Goal: Information Seeking & Learning: Check status

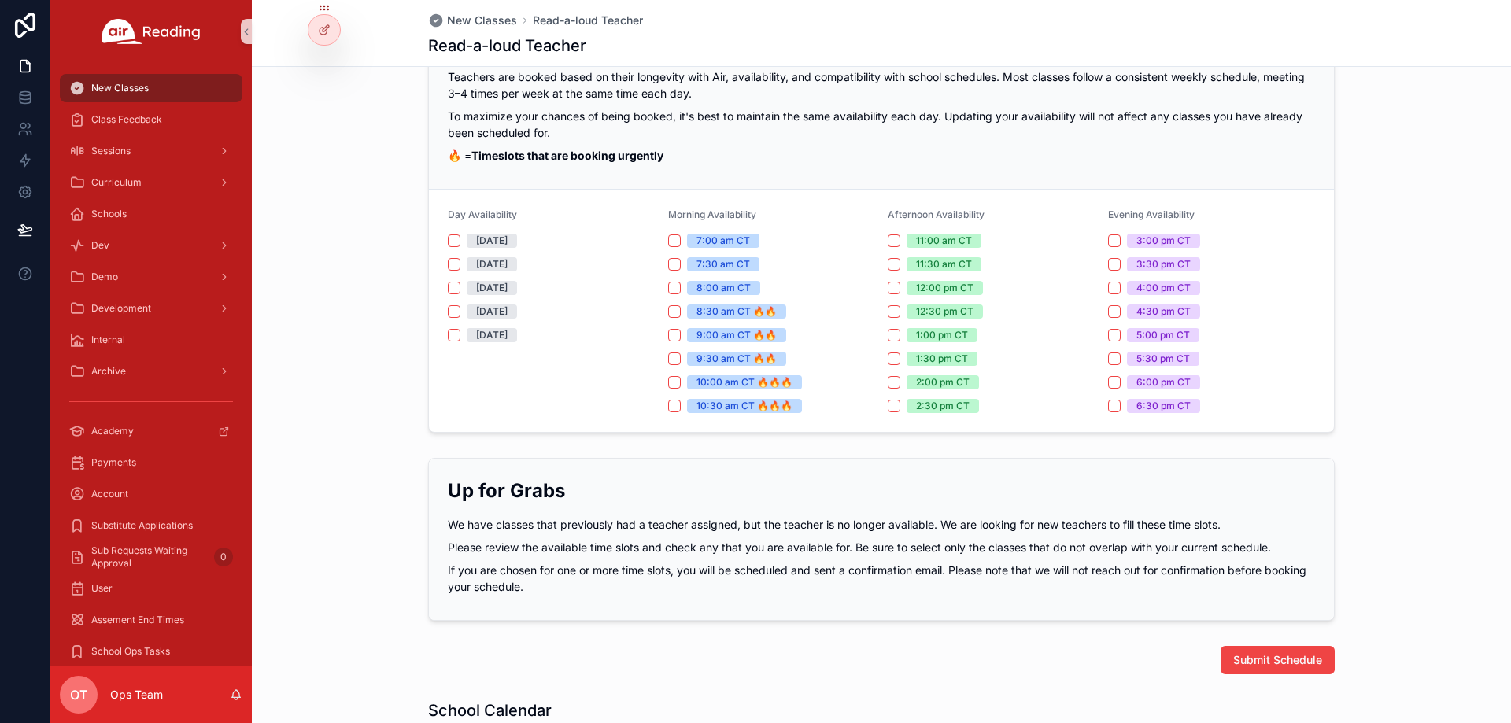
scroll to position [738, 0]
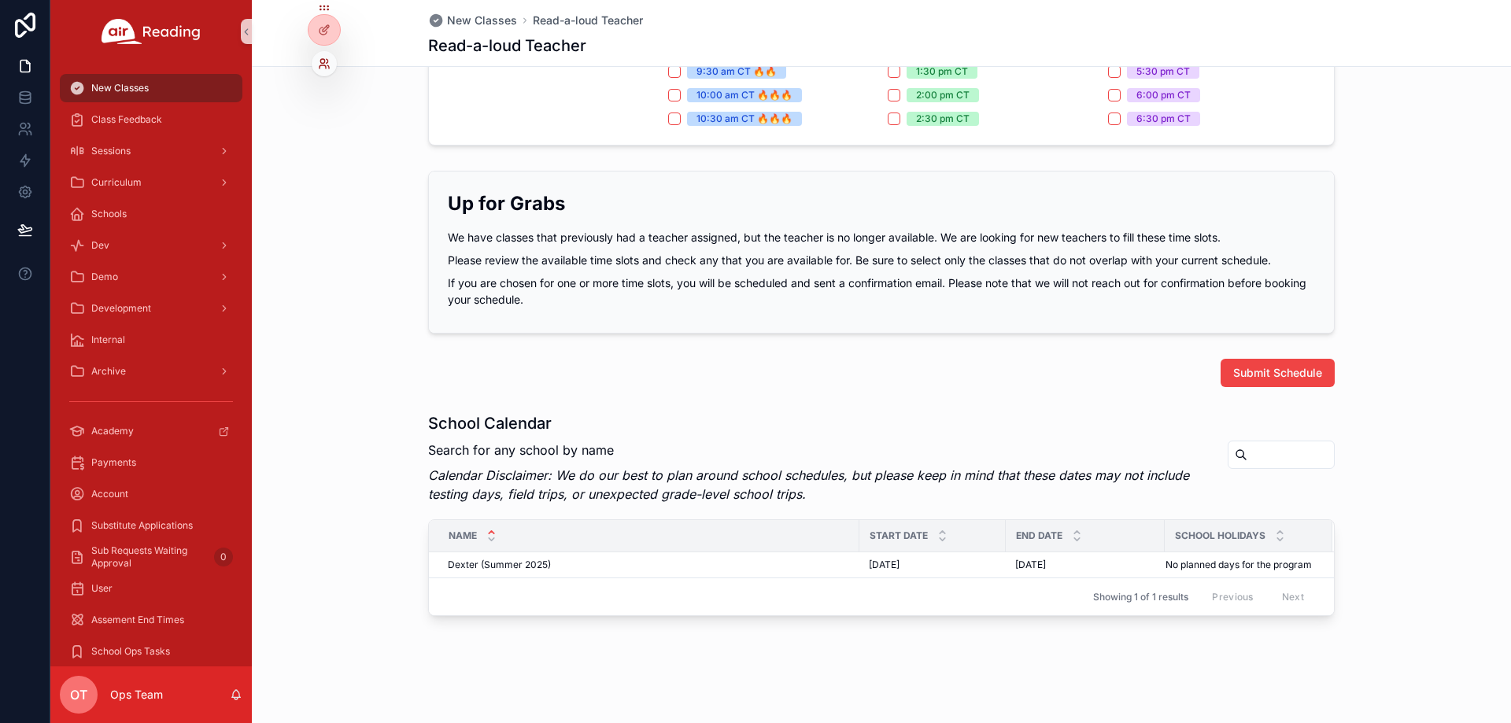
click at [323, 61] on icon at bounding box center [324, 63] width 13 height 13
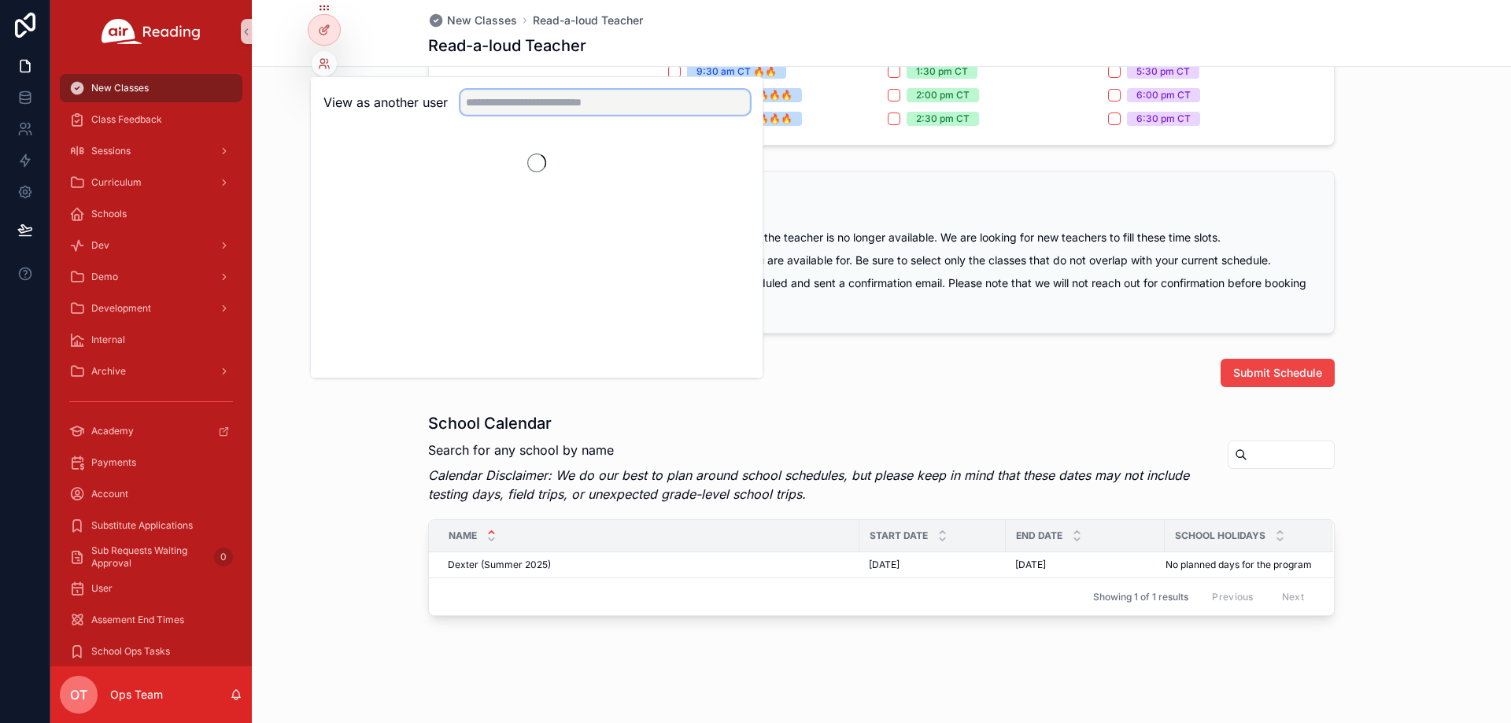
click at [514, 101] on input "text" at bounding box center [605, 102] width 290 height 25
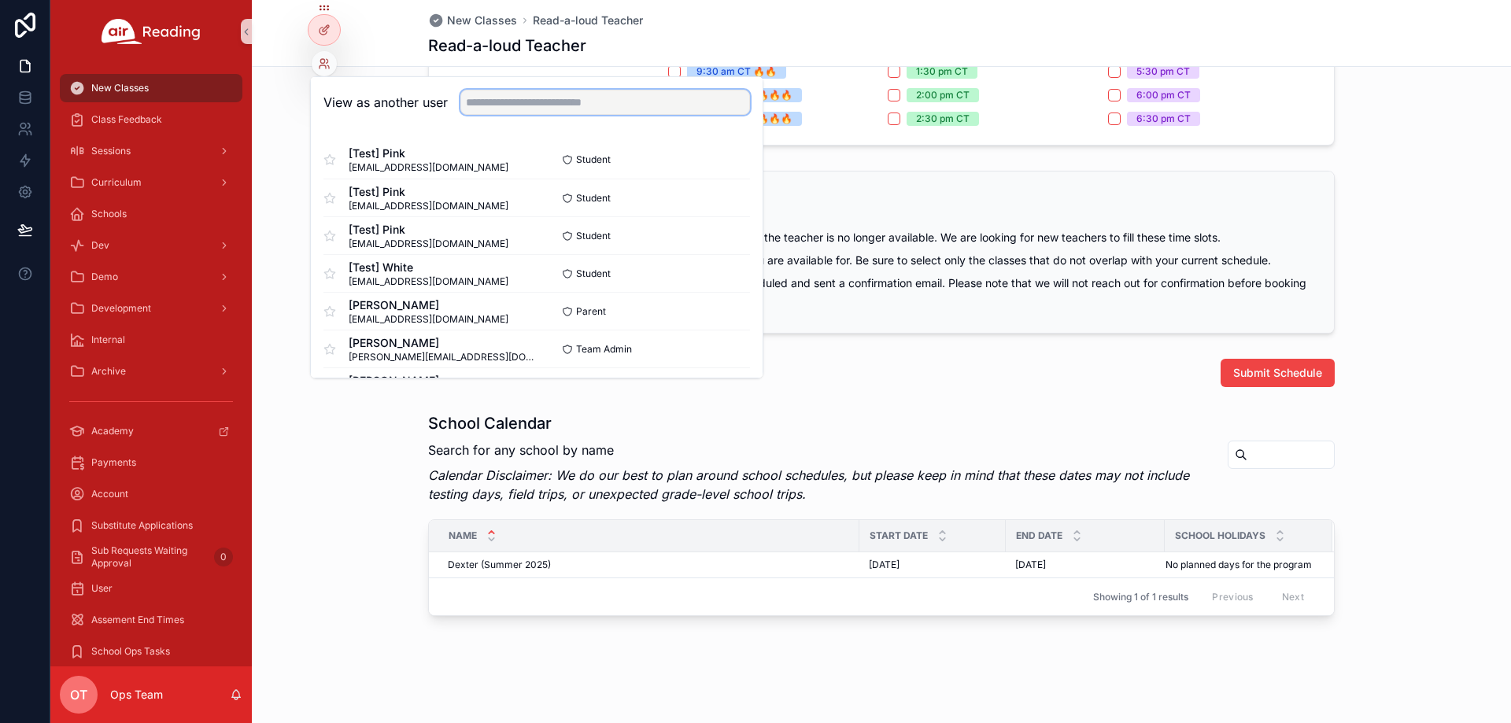
paste input "**********"
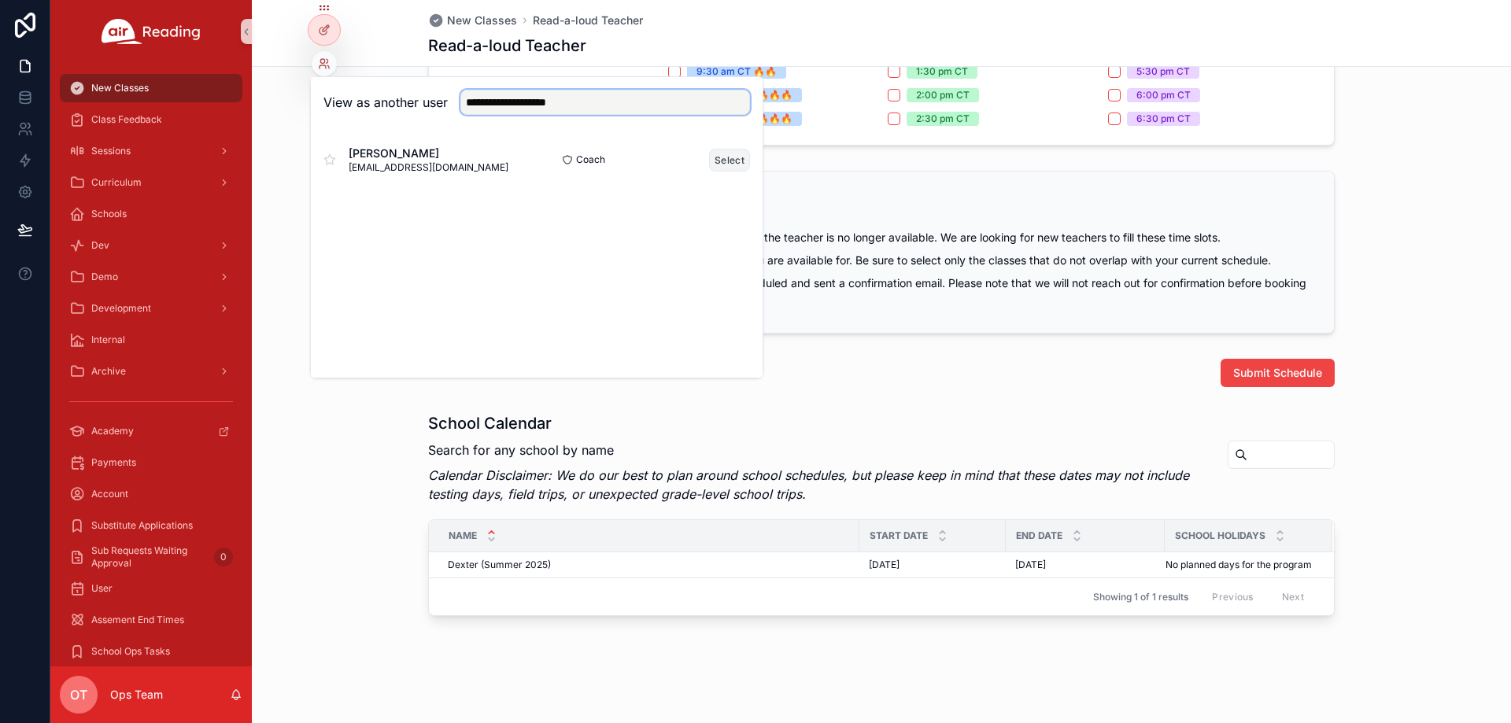
type input "**********"
click at [726, 161] on button "Select" at bounding box center [729, 160] width 41 height 23
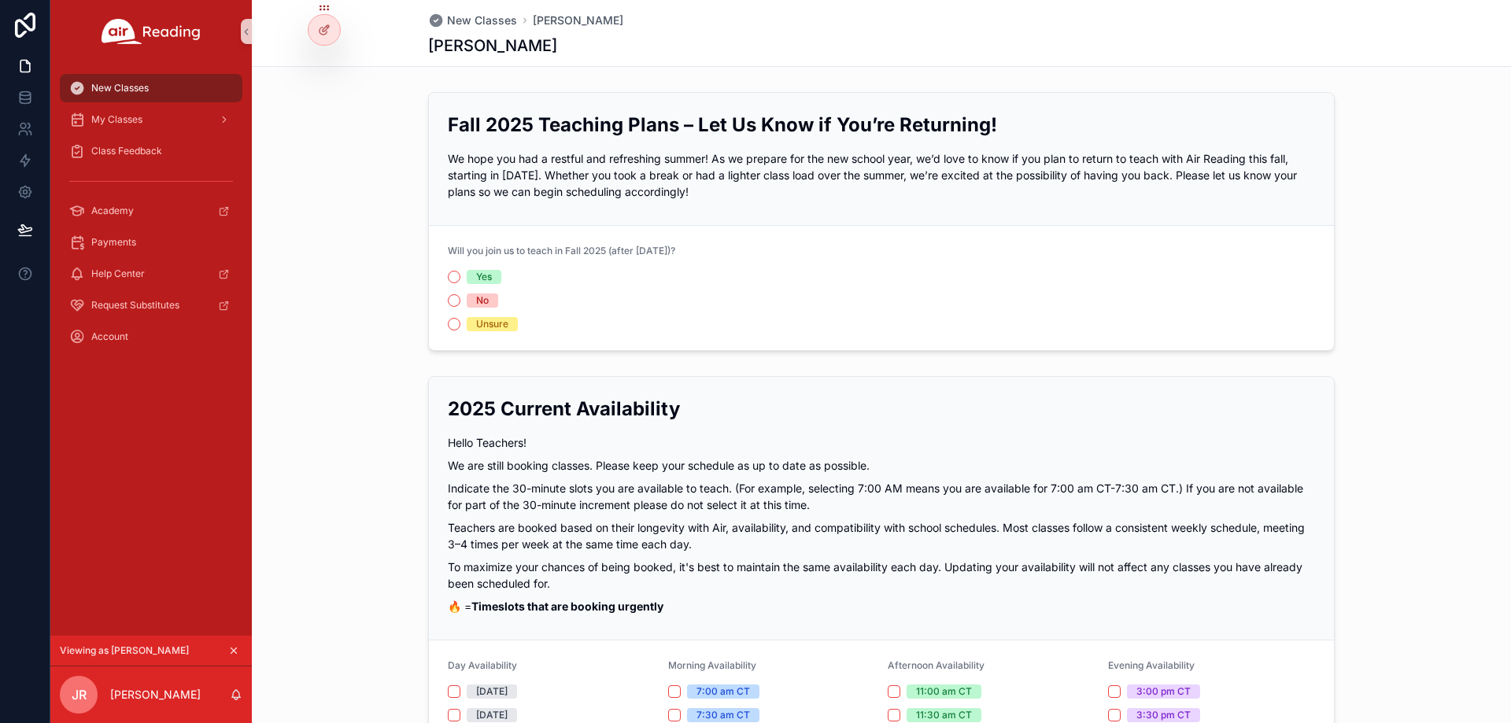
scroll to position [738, 0]
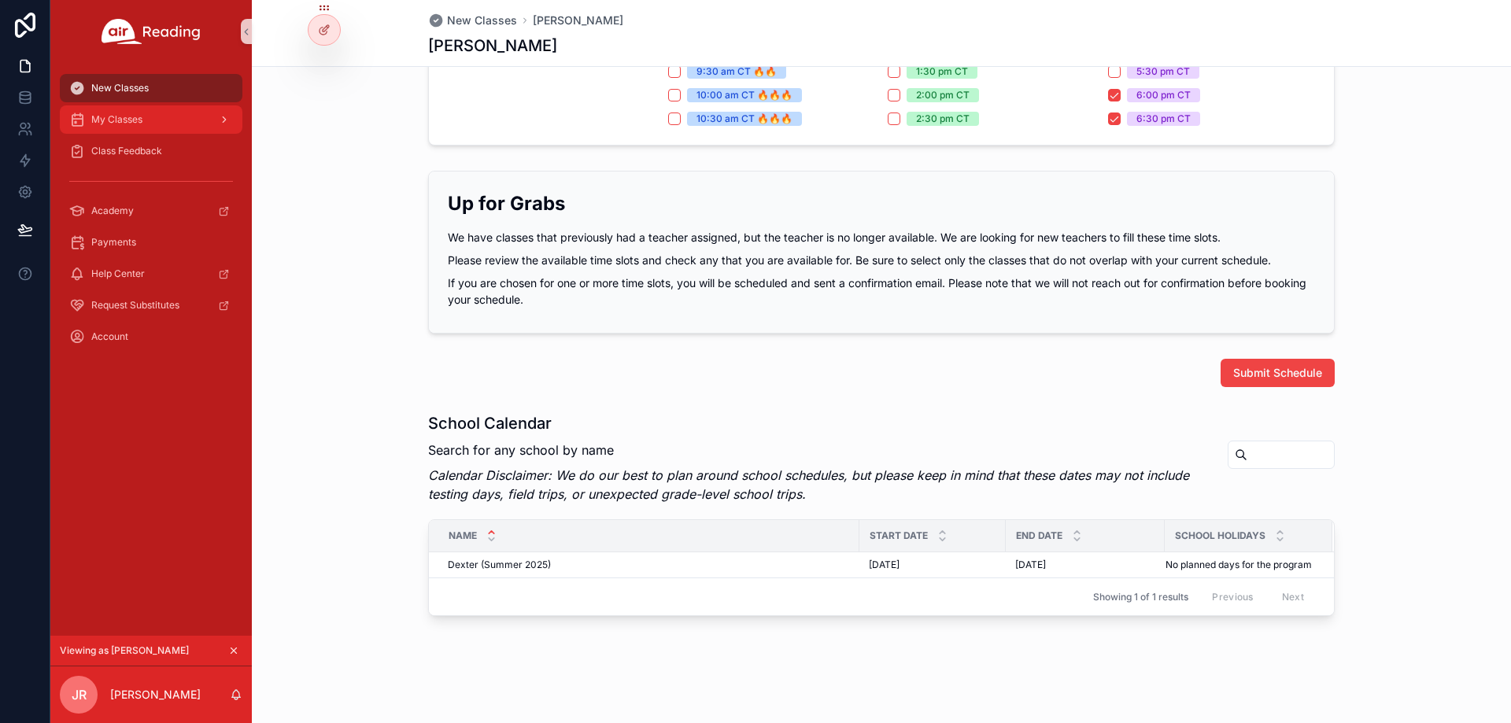
click at [170, 124] on div "My Classes" at bounding box center [151, 119] width 164 height 25
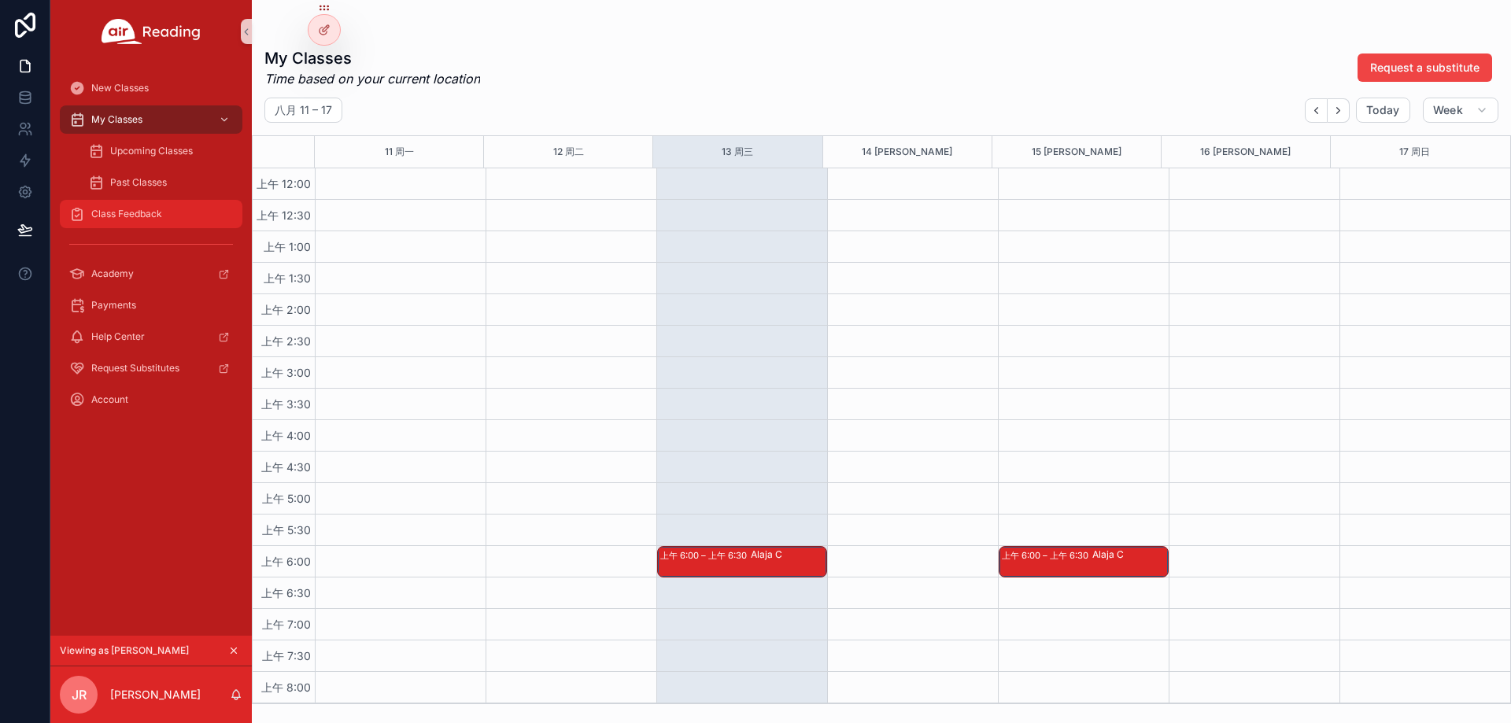
click at [154, 216] on span "Class Feedback" at bounding box center [126, 214] width 71 height 13
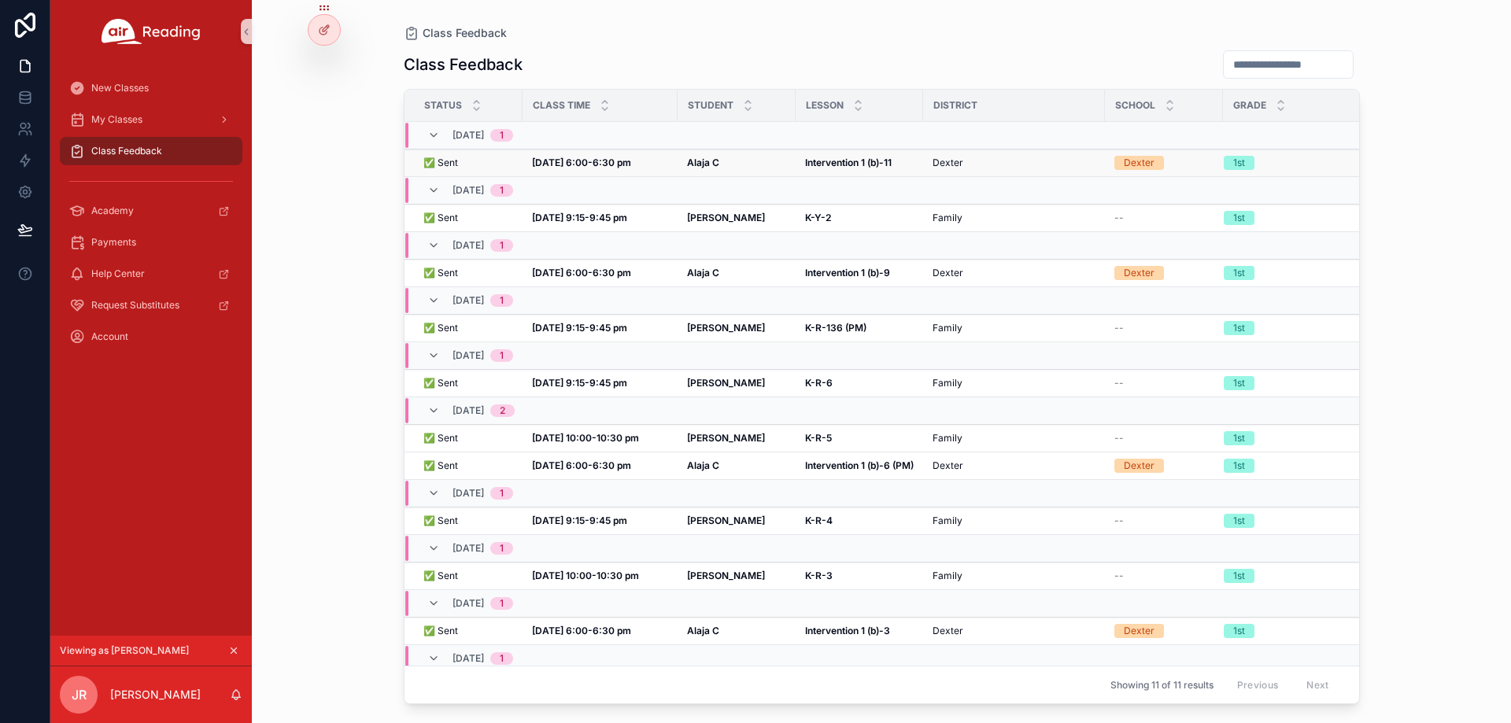
click at [559, 162] on strong "[DATE] 6:00-6:30 pm" at bounding box center [581, 163] width 99 height 12
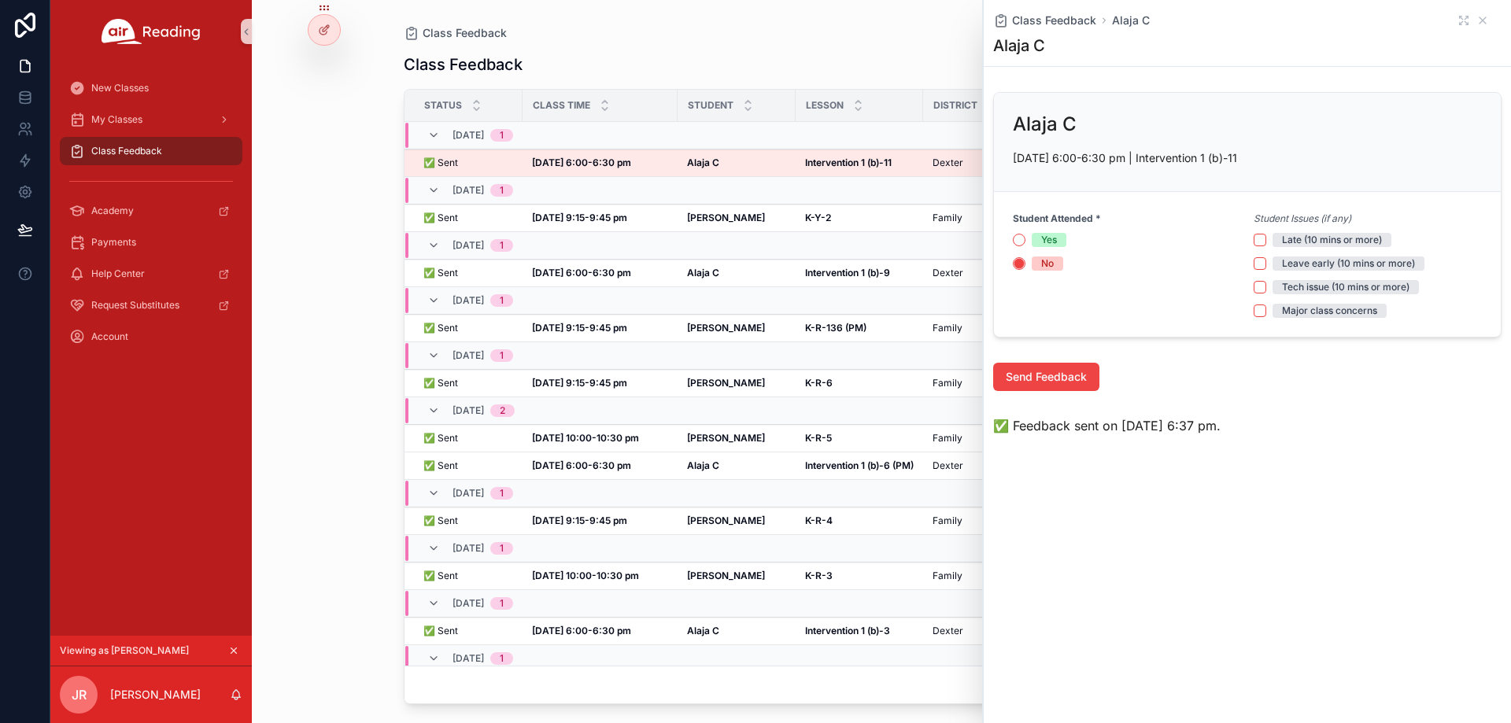
click at [679, 31] on div "Class Feedback" at bounding box center [882, 32] width 956 height 15
click at [1484, 23] on icon "scrollable content" at bounding box center [1482, 20] width 13 height 13
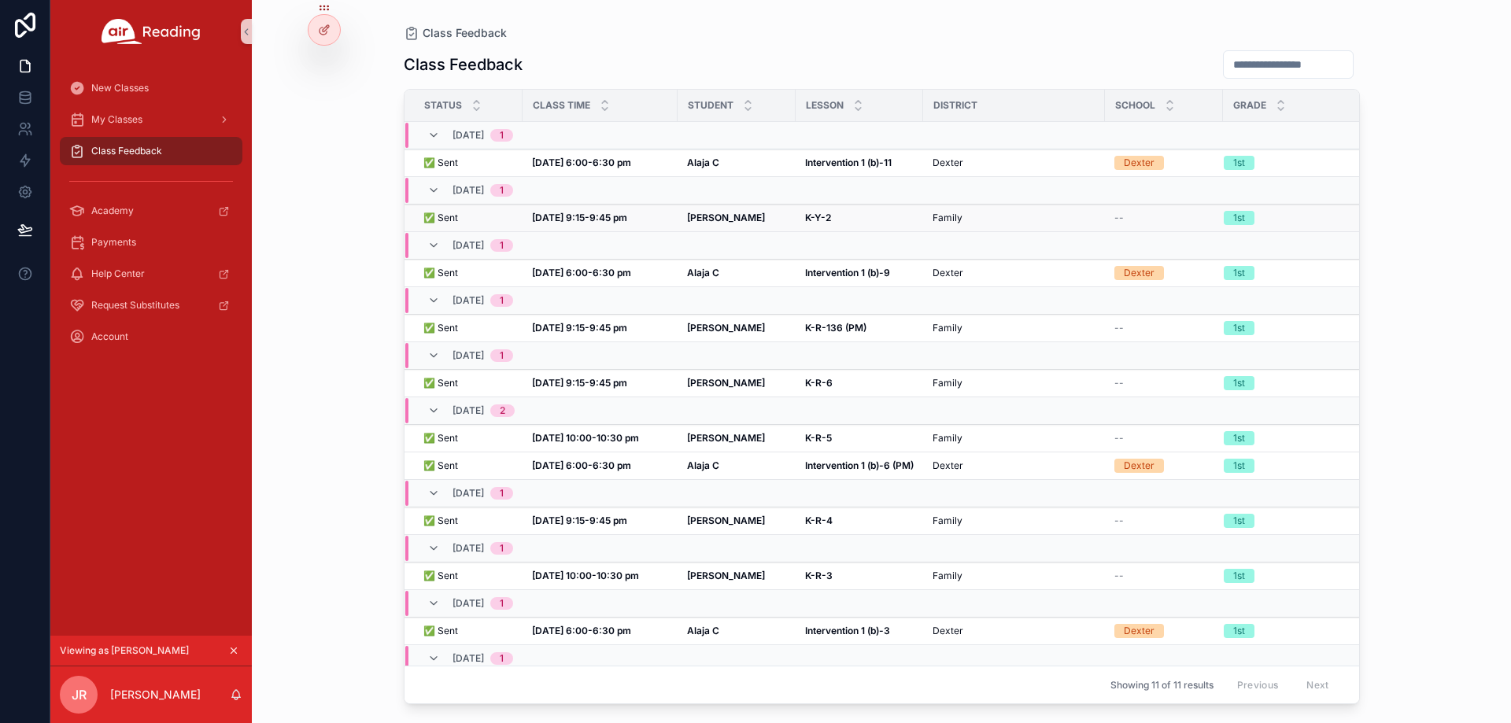
click at [555, 212] on strong "Aug 10, 9:15-9:45 pm" at bounding box center [579, 218] width 95 height 12
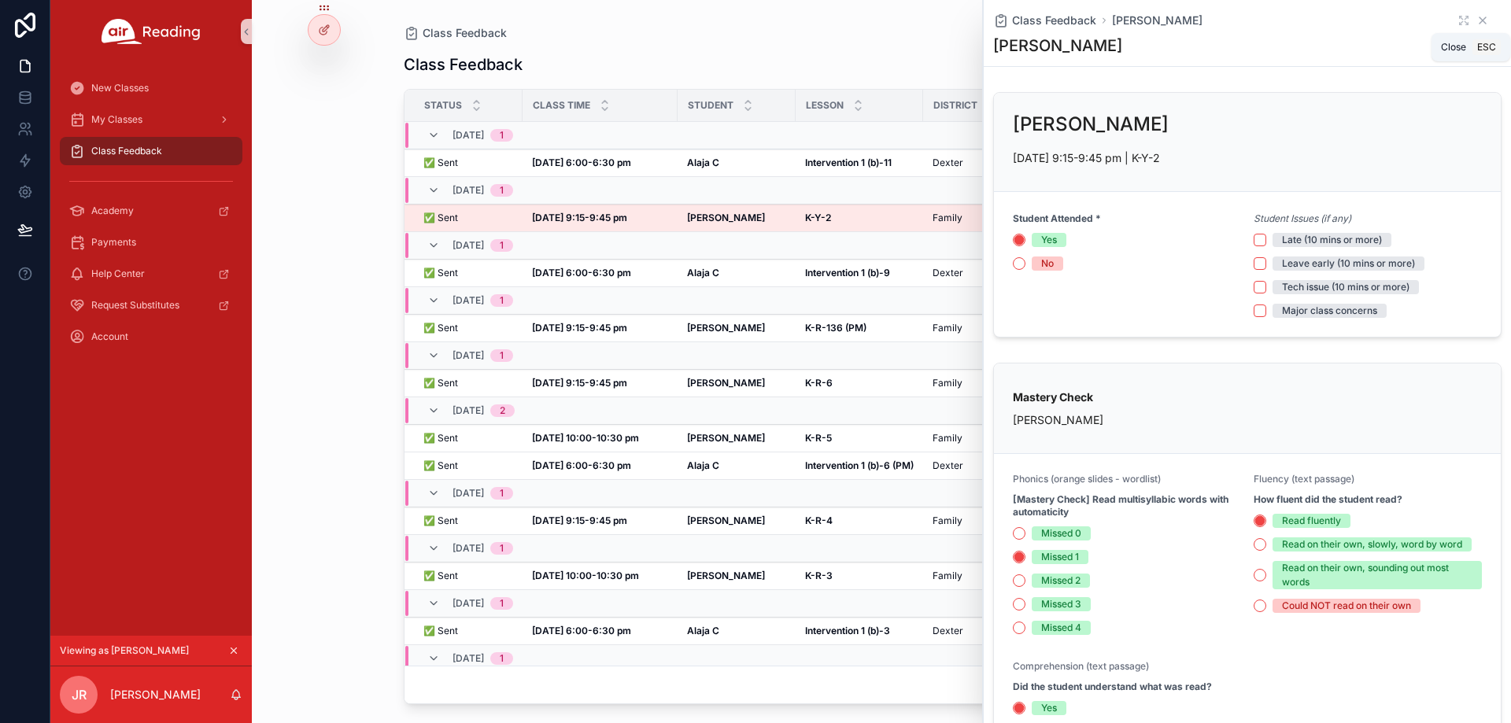
click at [1476, 24] on icon "scrollable content" at bounding box center [1482, 20] width 13 height 13
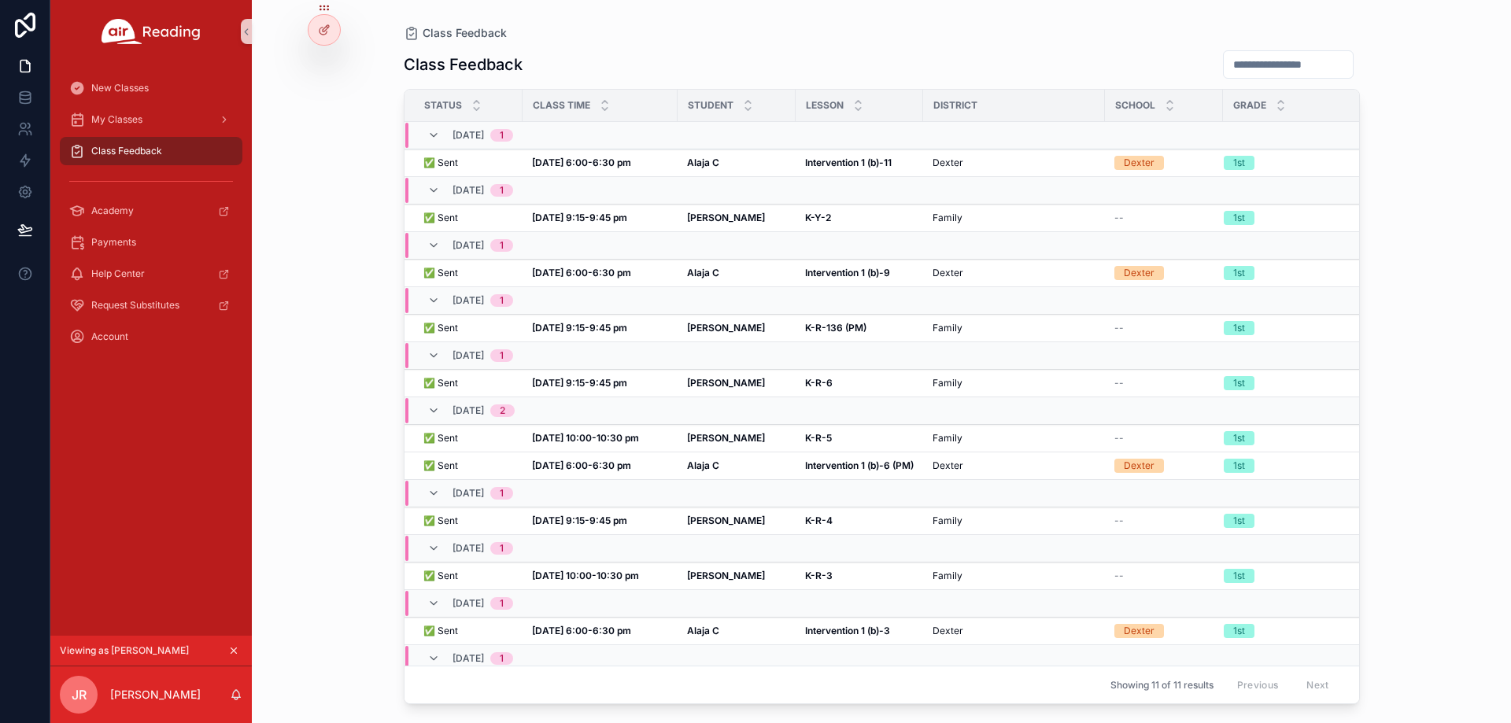
click at [956, 56] on div "Class Feedback" at bounding box center [882, 65] width 956 height 30
click at [581, 162] on strong "[DATE] 6:00-6:30 pm" at bounding box center [581, 163] width 99 height 12
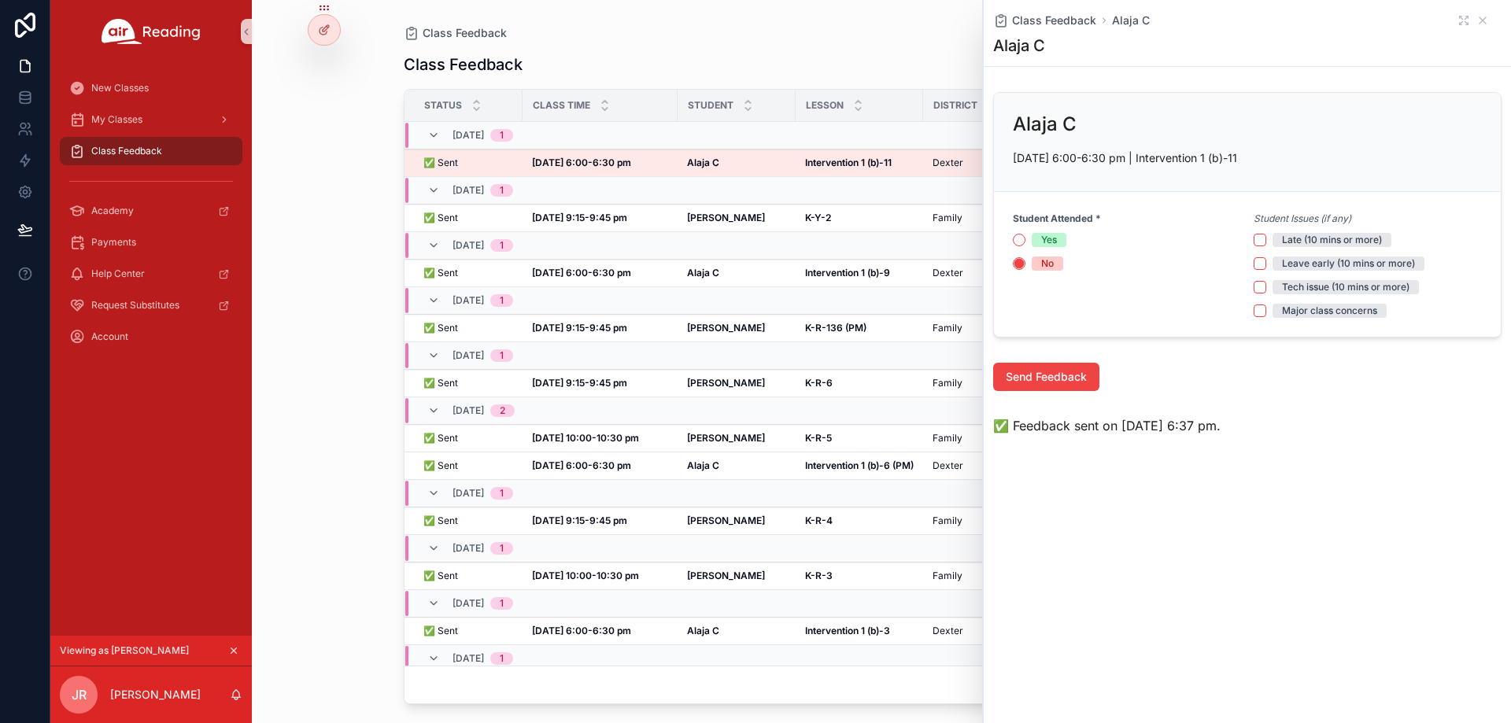
click at [666, 43] on div "Class Feedback Status Class Time Student Lesson District School Grade 08/12, Tu…" at bounding box center [882, 372] width 956 height 664
click at [586, 219] on strong "Aug 10, 9:15-9:45 pm" at bounding box center [579, 218] width 95 height 12
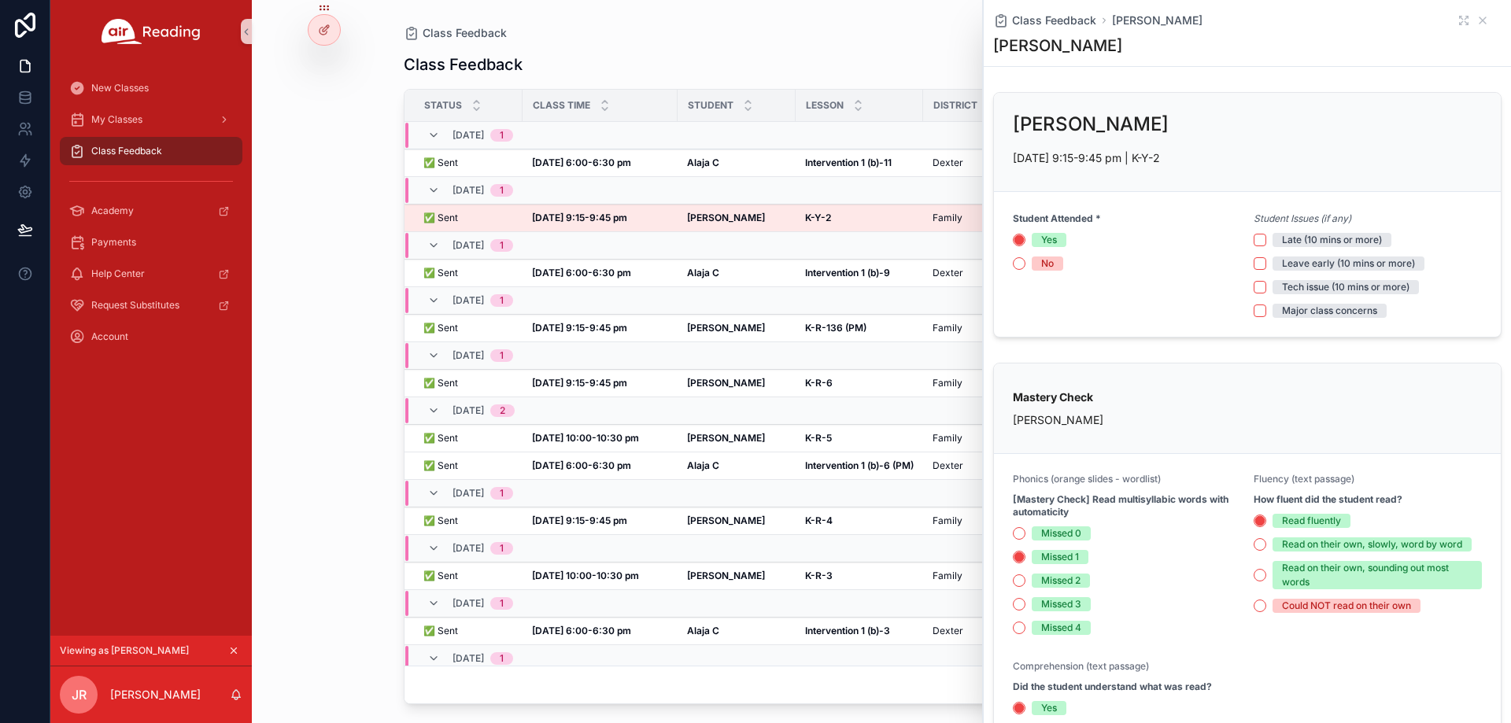
click at [906, 24] on div "Class Feedback Class Feedback Status Class Time Student Lesson District School …" at bounding box center [881, 352] width 1006 height 704
click at [1476, 19] on icon "scrollable content" at bounding box center [1482, 20] width 13 height 13
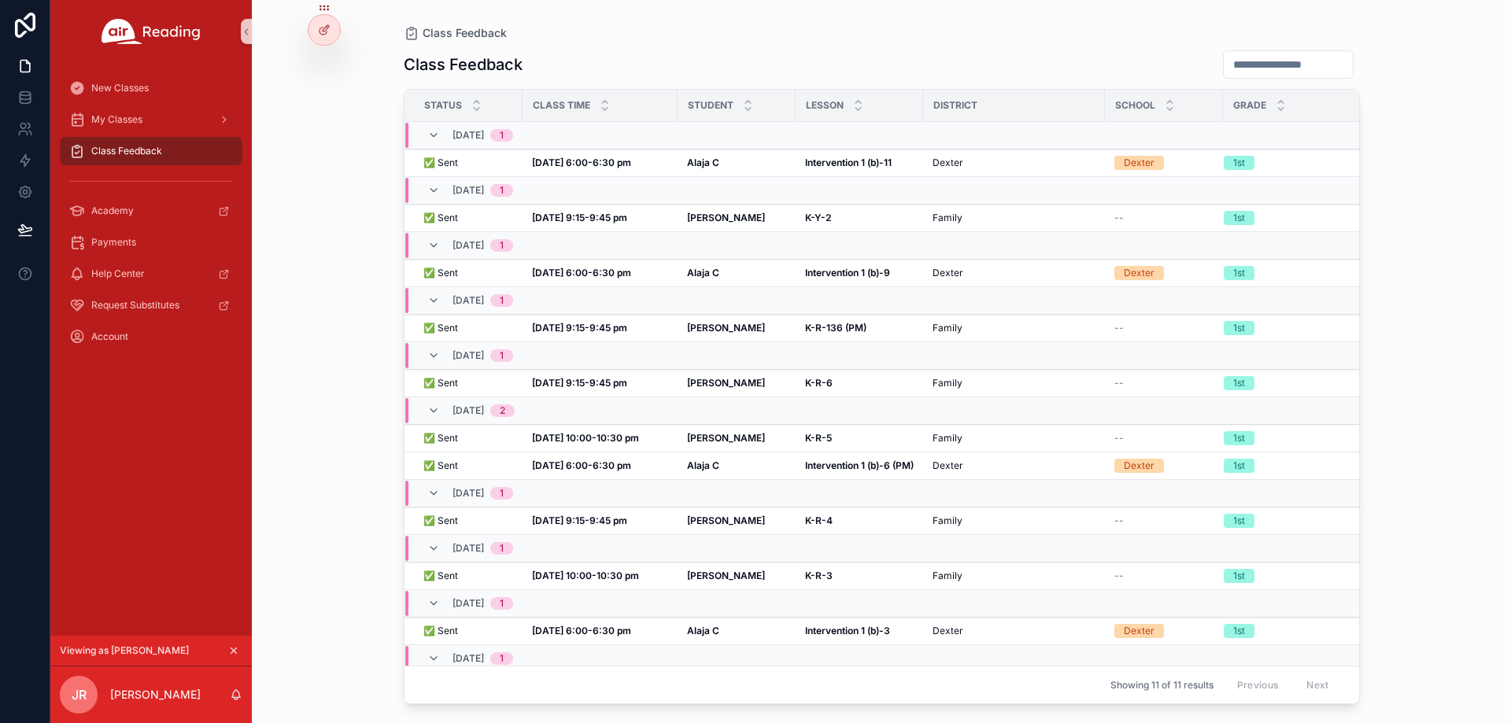
click at [1451, 177] on div "Class Feedback Class Feedback Status Class Time Student Lesson District School …" at bounding box center [881, 361] width 1259 height 723
click at [596, 161] on strong "[DATE] 6:00-6:30 pm" at bounding box center [581, 163] width 99 height 12
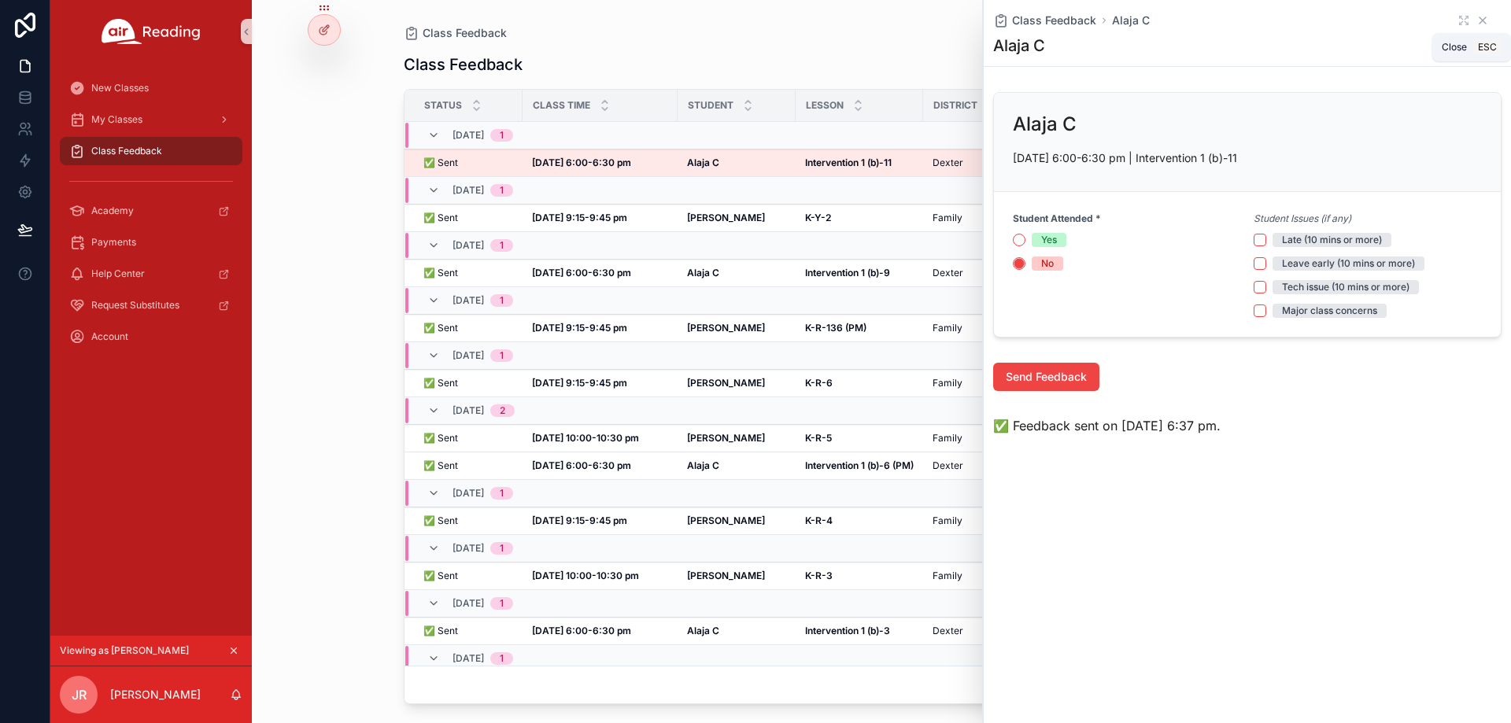
click at [1481, 23] on icon "scrollable content" at bounding box center [1482, 20] width 13 height 13
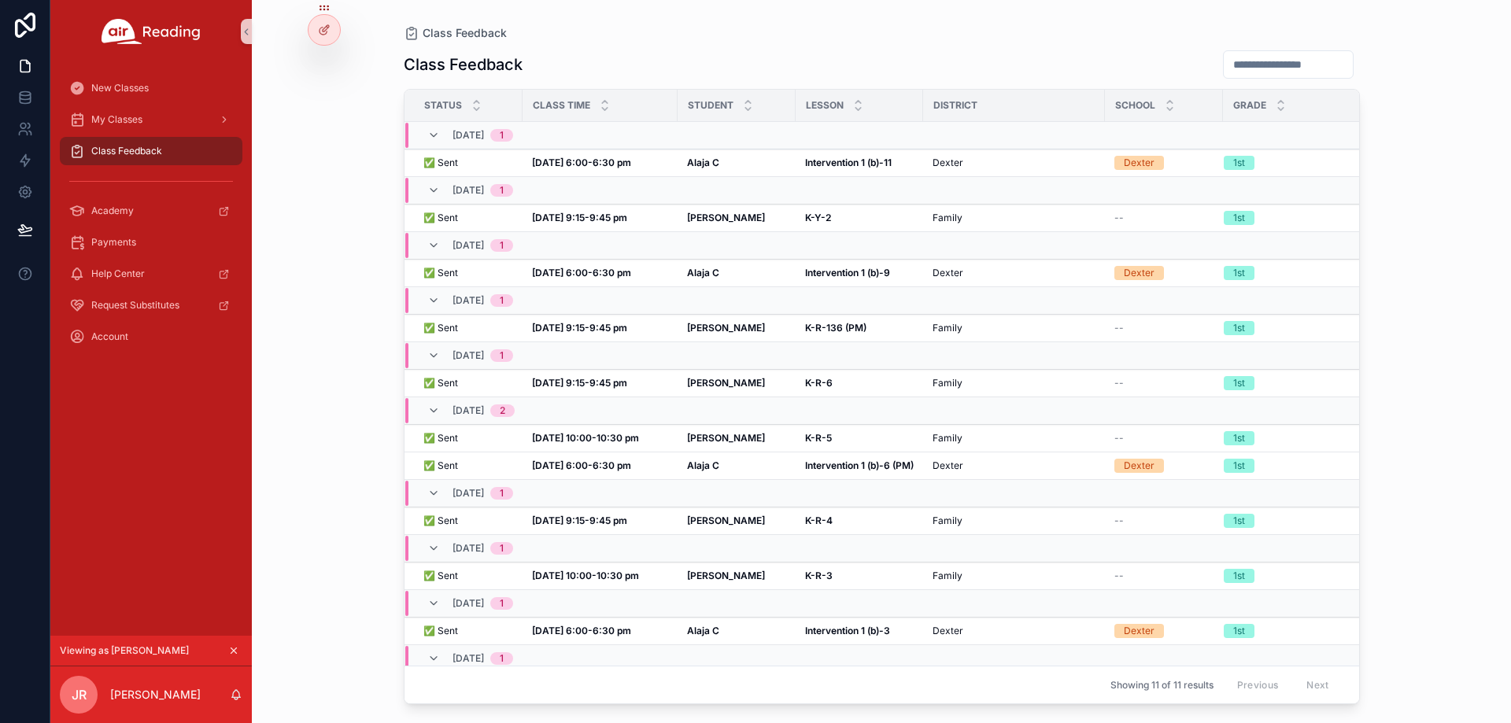
click at [1164, 24] on div "Class Feedback Class Feedback Status Class Time Student Lesson District School …" at bounding box center [881, 352] width 1006 height 704
click at [153, 122] on div "My Classes" at bounding box center [151, 119] width 164 height 25
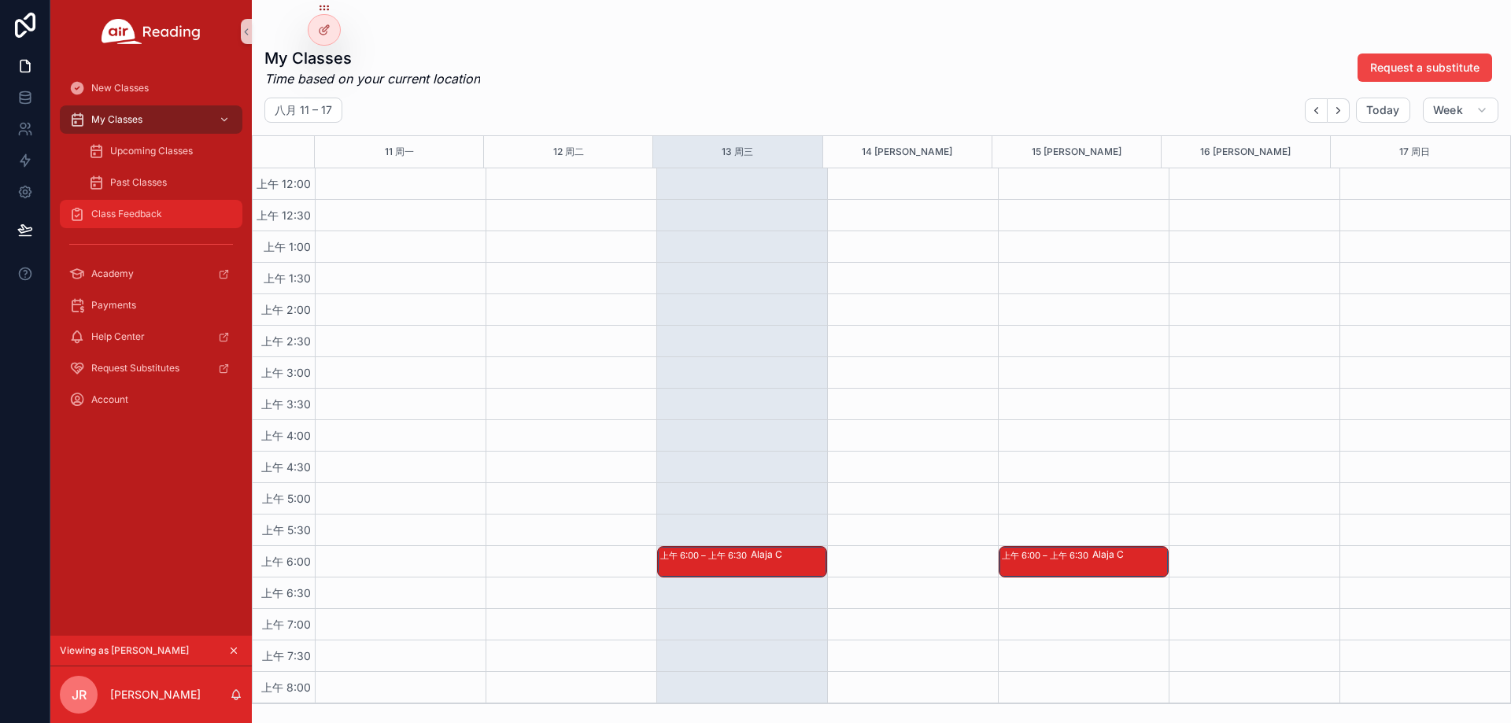
click at [147, 215] on span "Class Feedback" at bounding box center [126, 214] width 71 height 13
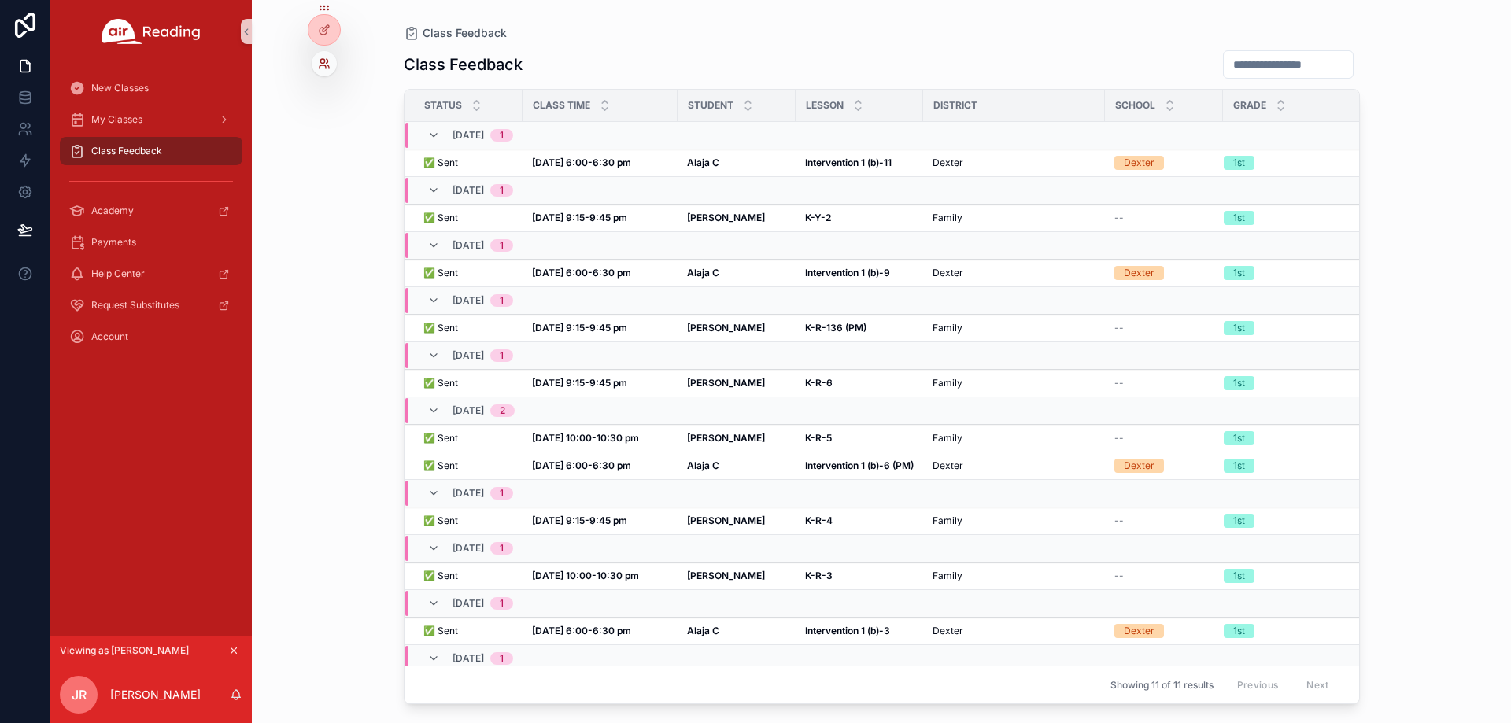
click at [325, 65] on icon at bounding box center [322, 66] width 6 height 3
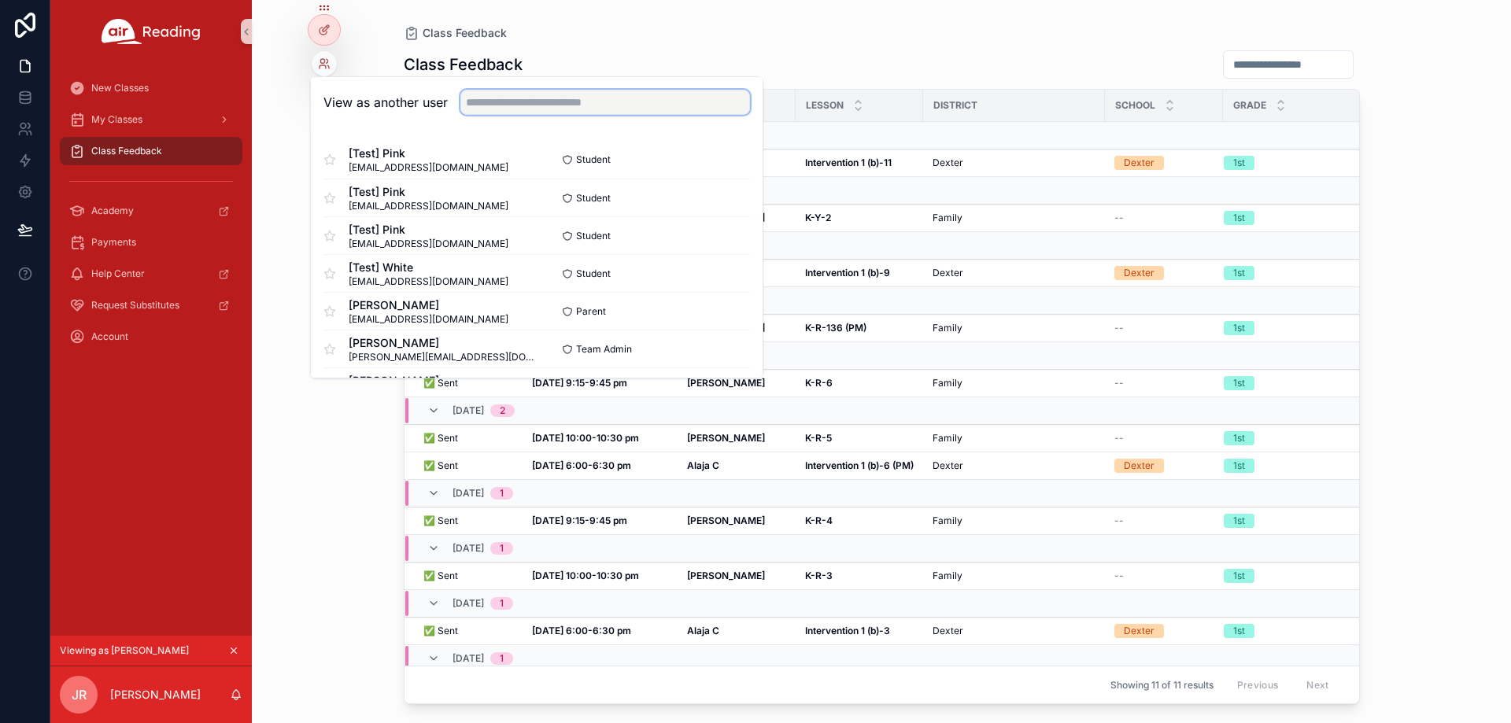
click at [507, 95] on input "text" at bounding box center [605, 102] width 290 height 25
paste input "**********"
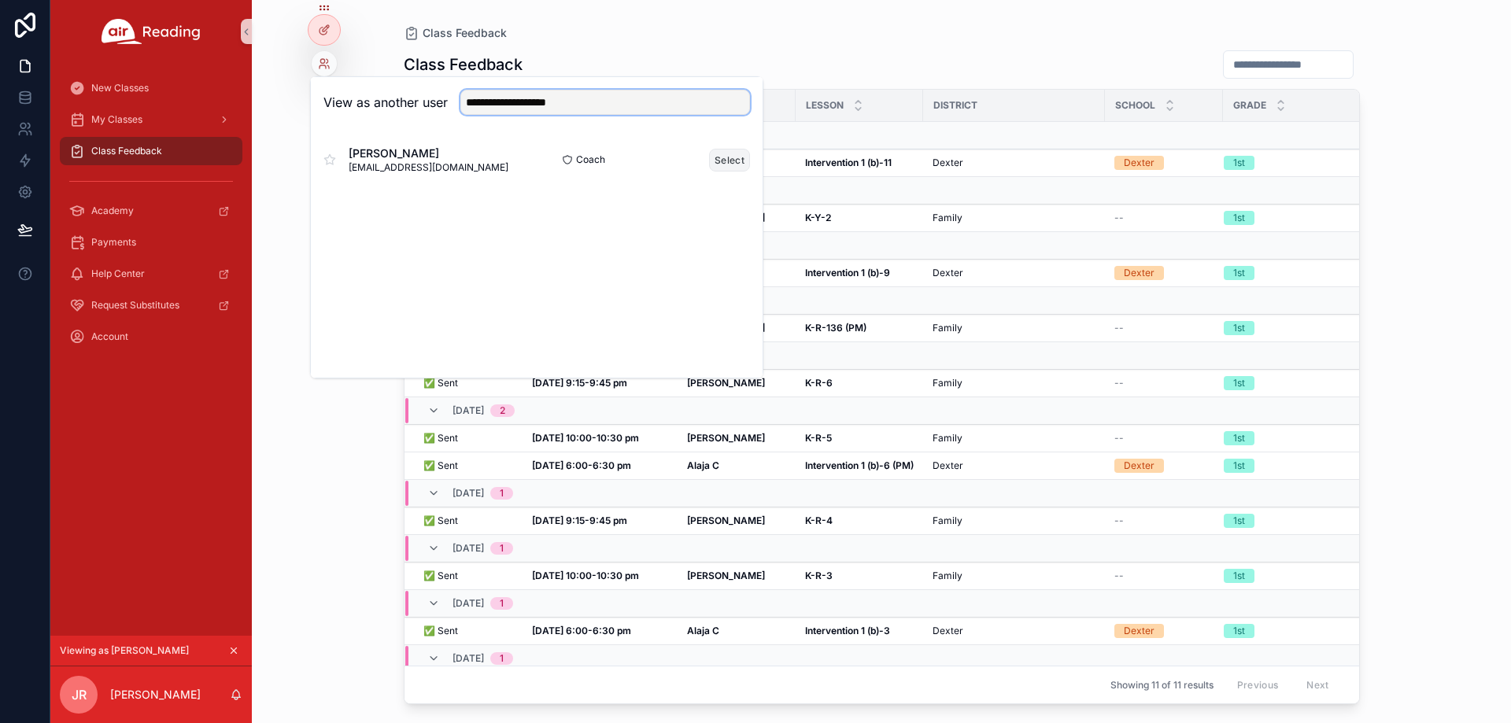
type input "**********"
click at [722, 156] on button "Select" at bounding box center [729, 160] width 41 height 23
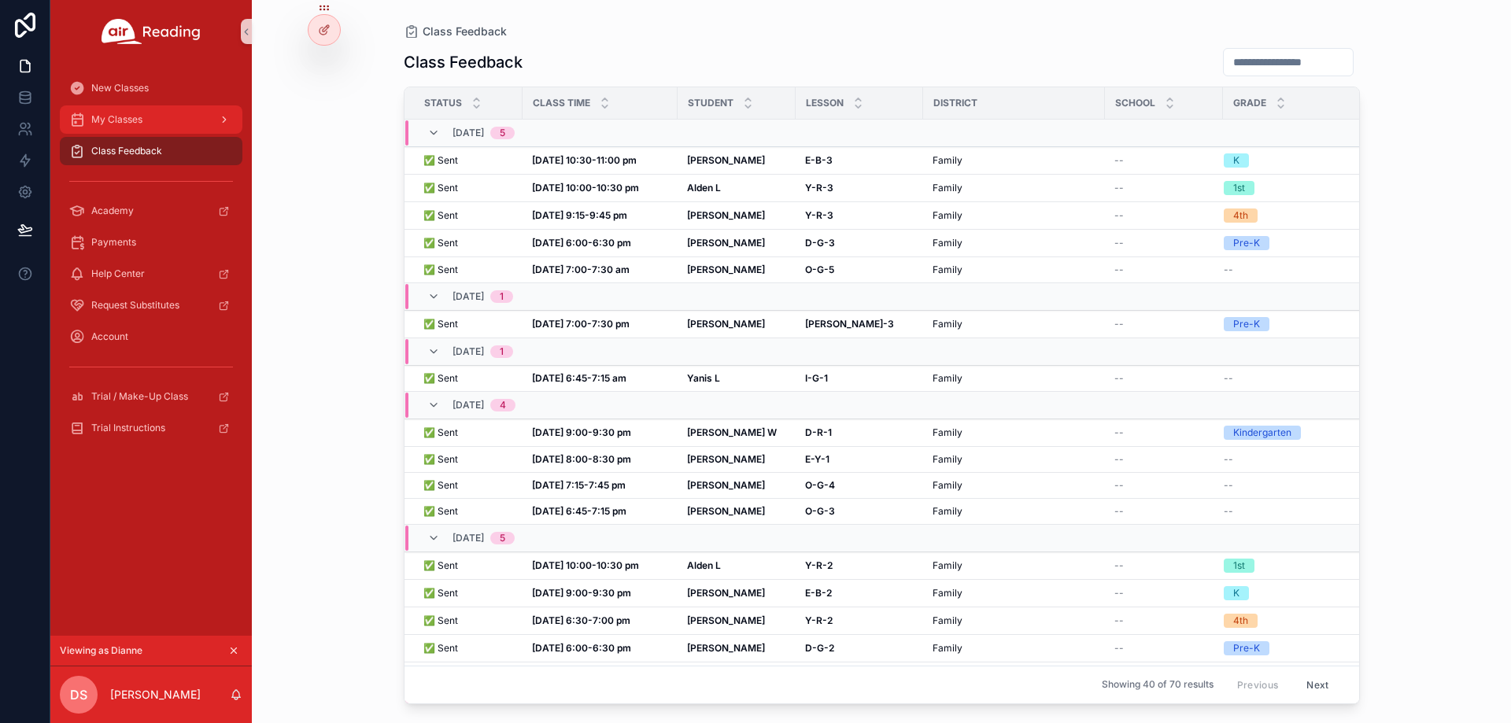
click at [135, 114] on span "My Classes" at bounding box center [116, 119] width 51 height 13
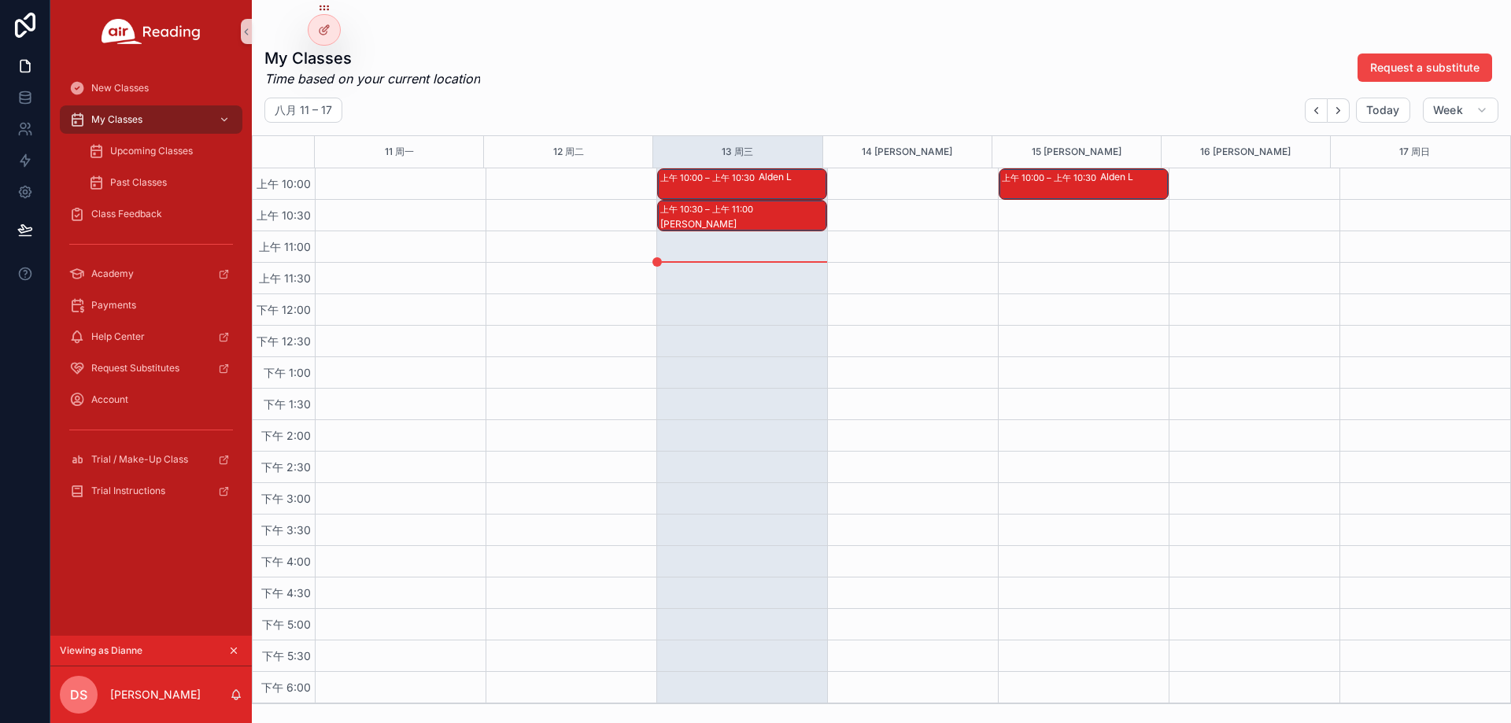
scroll to position [236, 0]
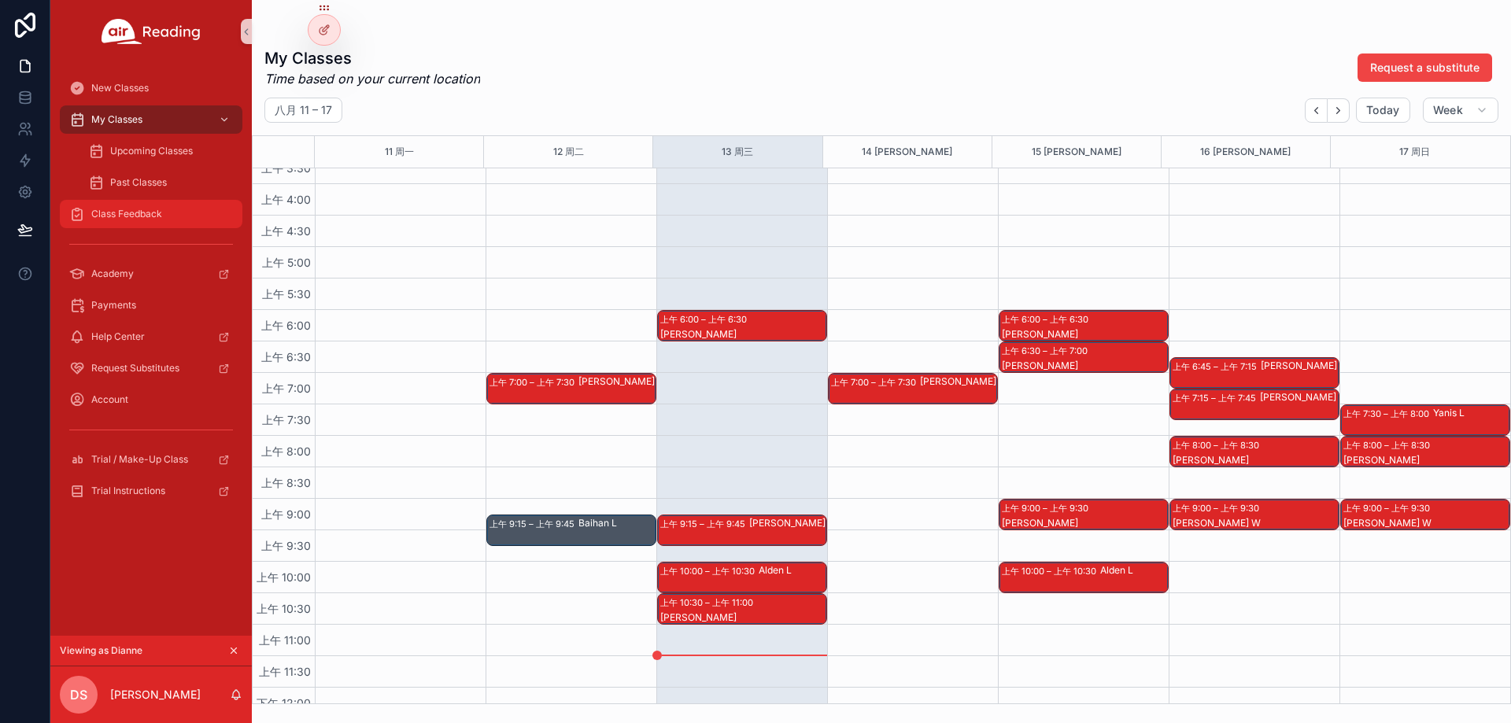
click at [149, 216] on span "Class Feedback" at bounding box center [126, 214] width 71 height 13
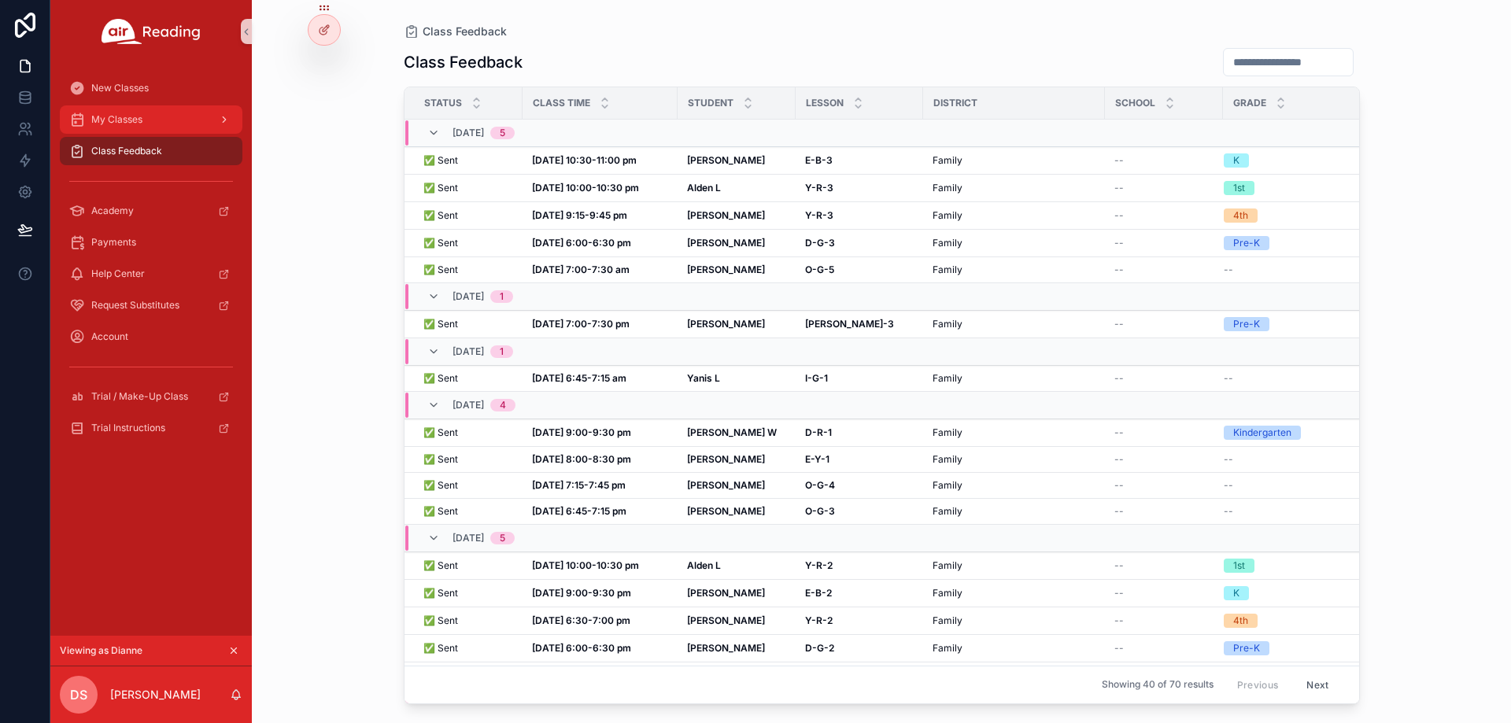
click at [167, 116] on div "My Classes" at bounding box center [151, 119] width 164 height 25
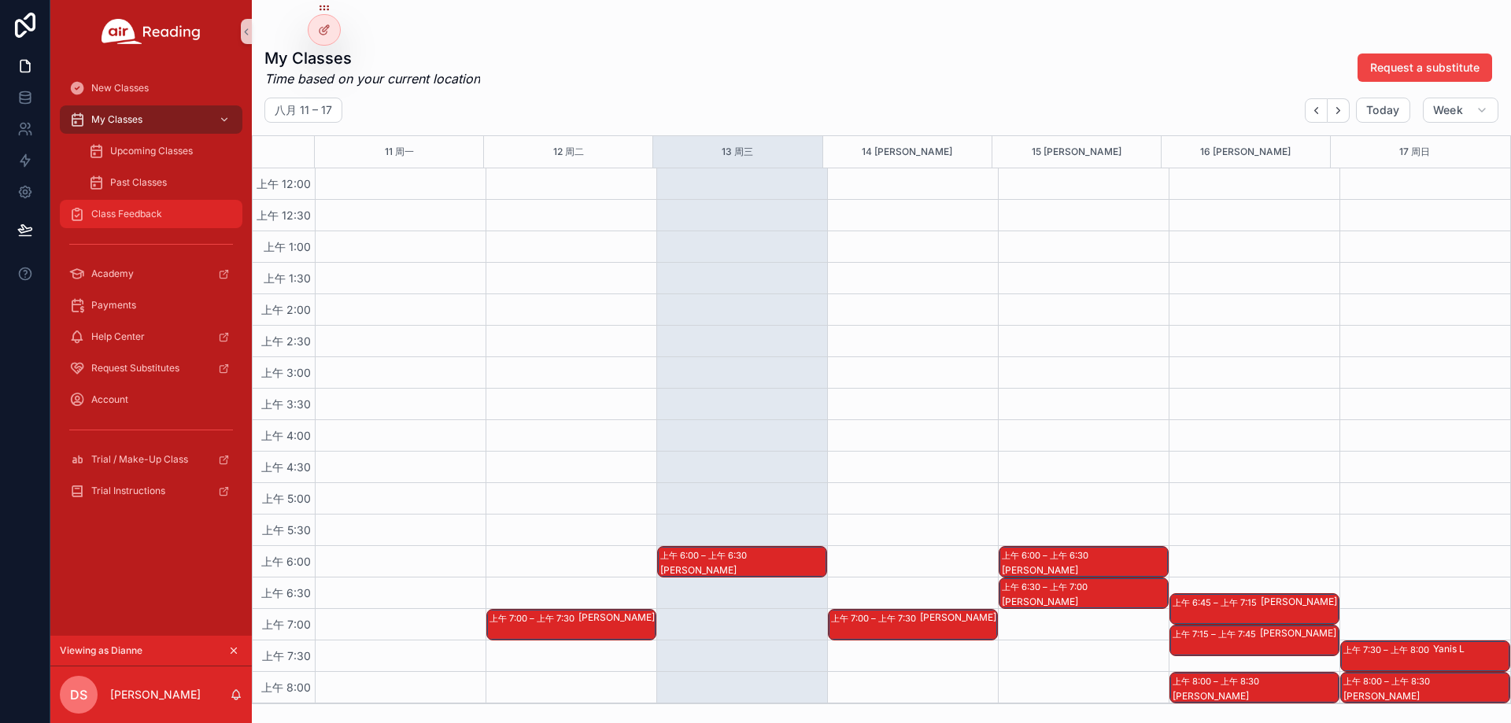
click at [140, 212] on span "Class Feedback" at bounding box center [126, 214] width 71 height 13
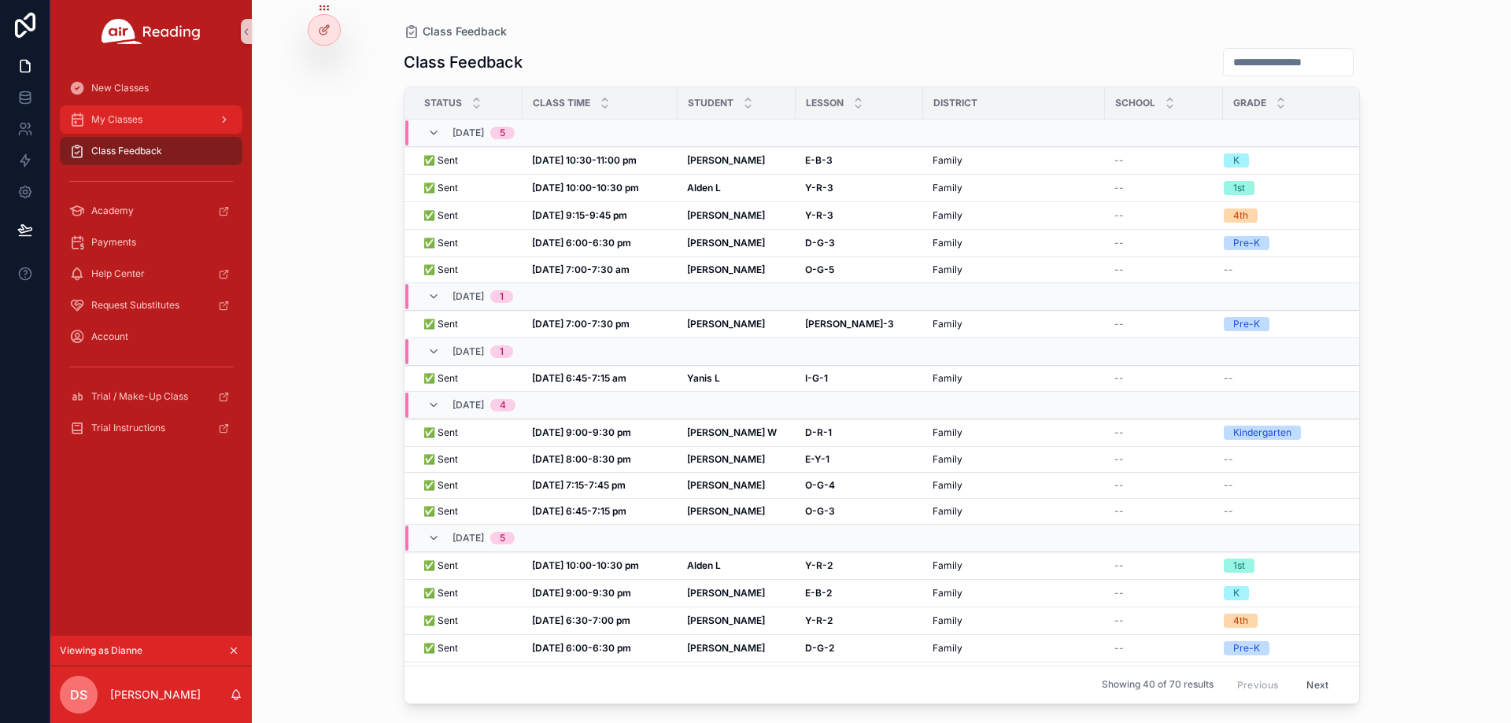
click at [153, 115] on div "My Classes" at bounding box center [151, 119] width 164 height 25
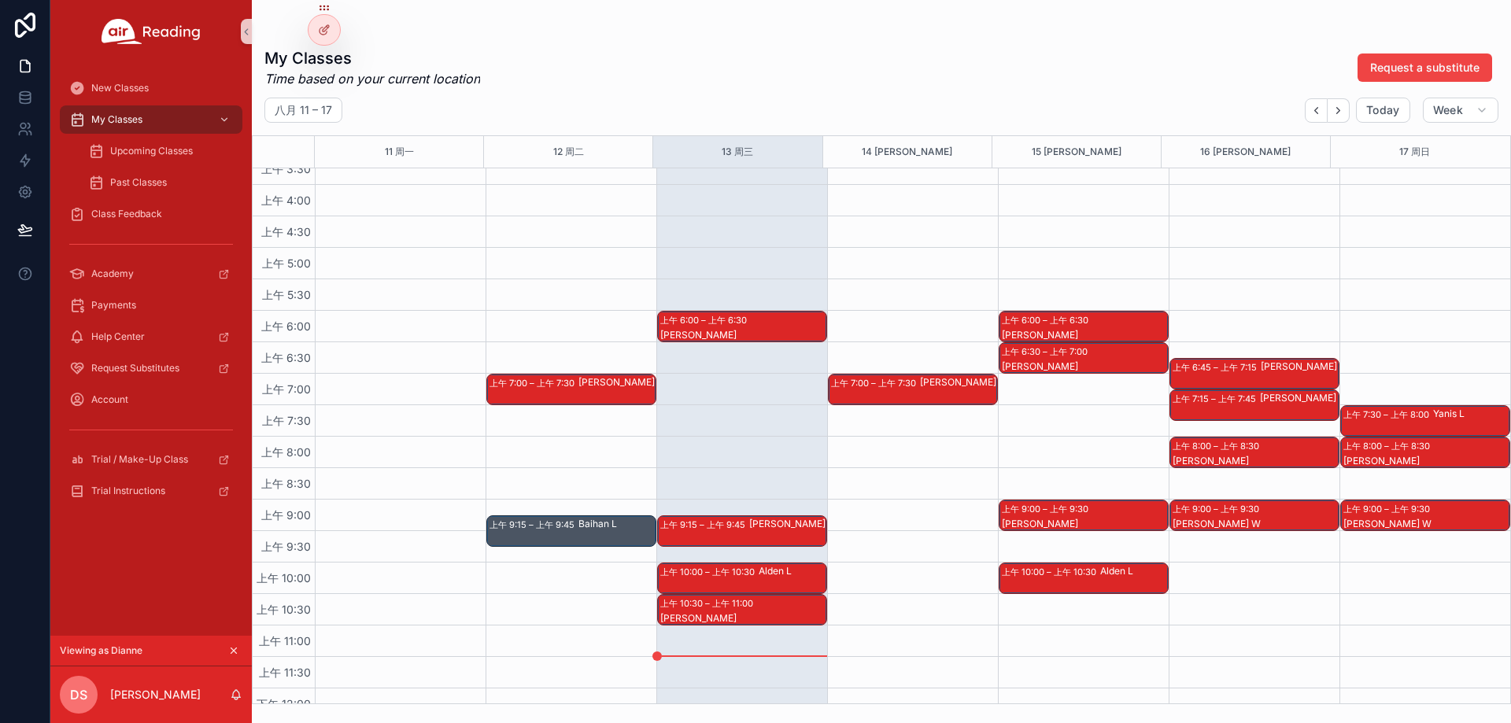
scroll to position [236, 0]
click at [943, 391] on div "[PERSON_NAME]" at bounding box center [958, 389] width 76 height 28
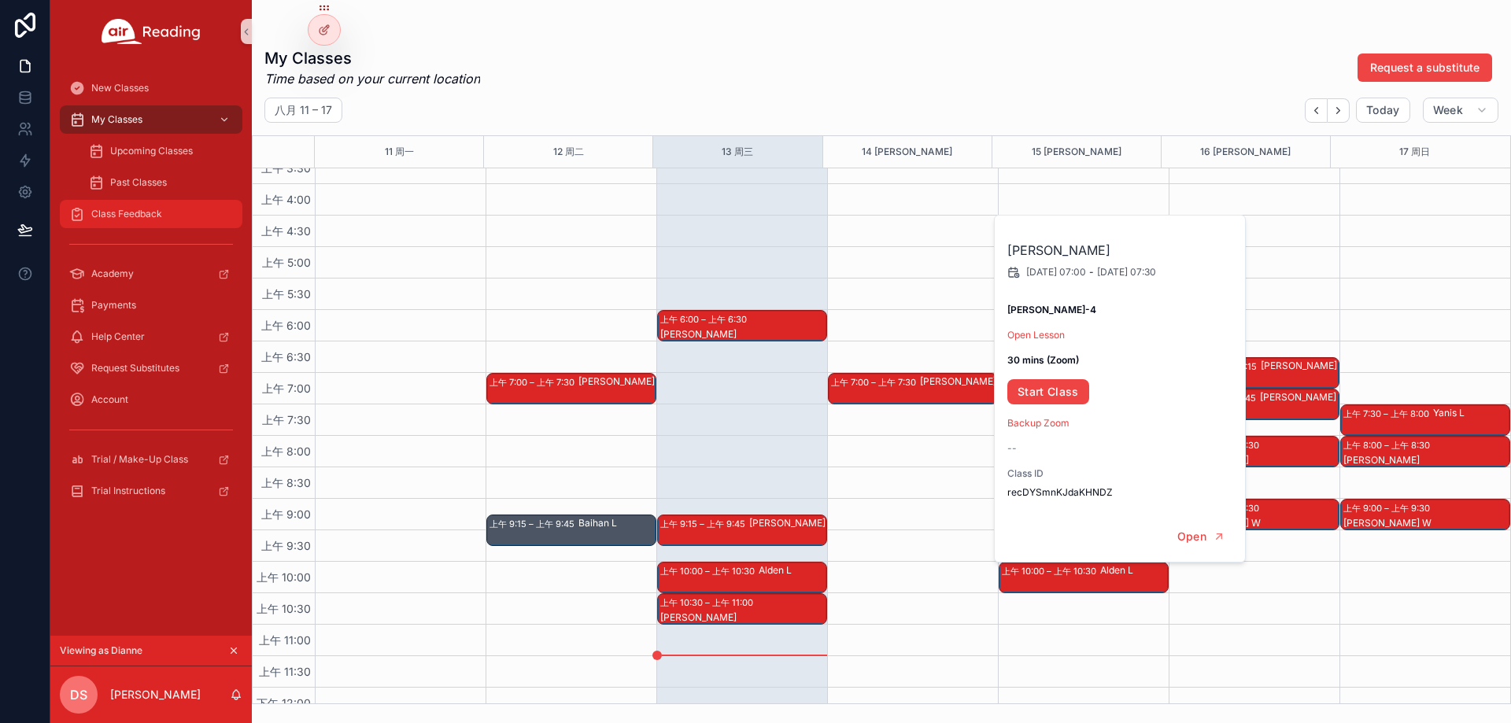
click at [157, 204] on div "Class Feedback" at bounding box center [151, 213] width 164 height 25
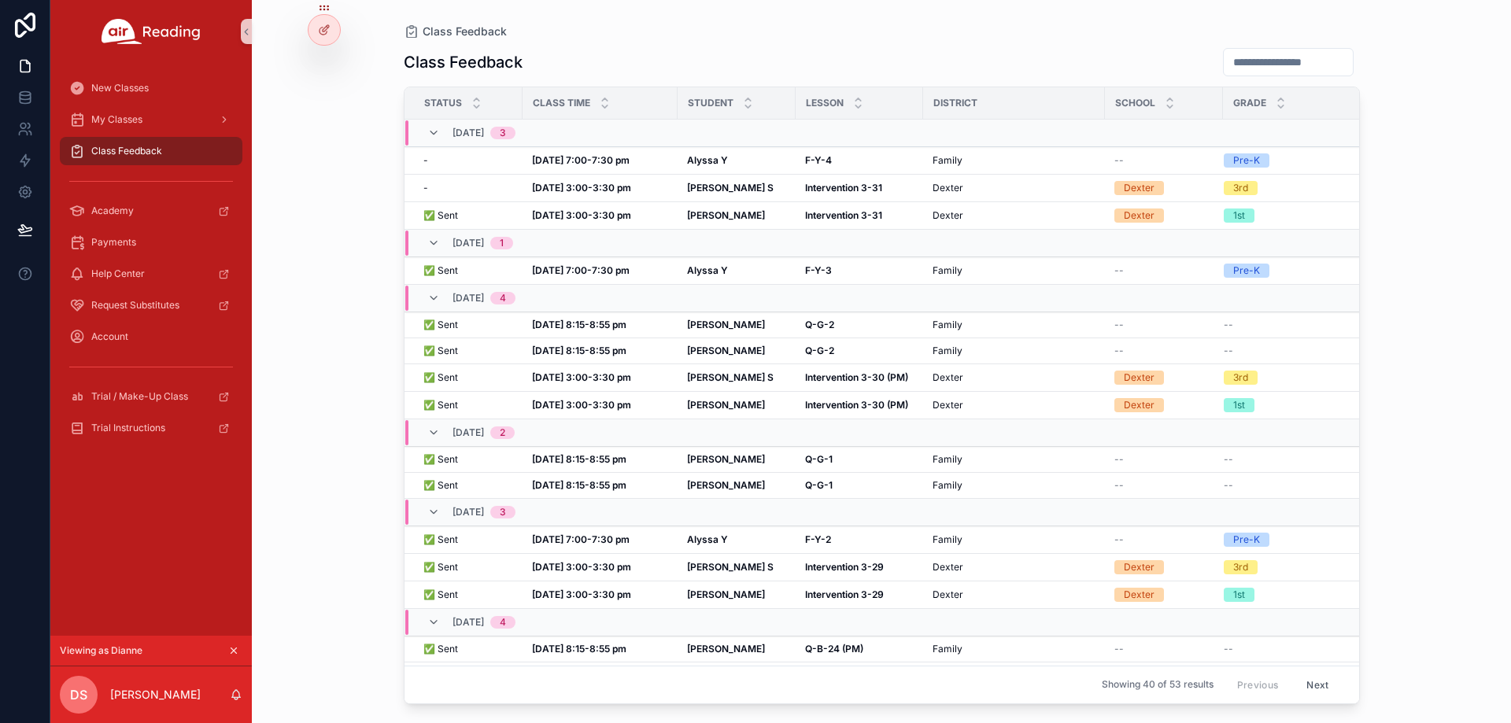
click at [1413, 76] on div "Class Feedback Class Feedback Status Class Time Student [GEOGRAPHIC_DATA] Grade…" at bounding box center [881, 361] width 1259 height 723
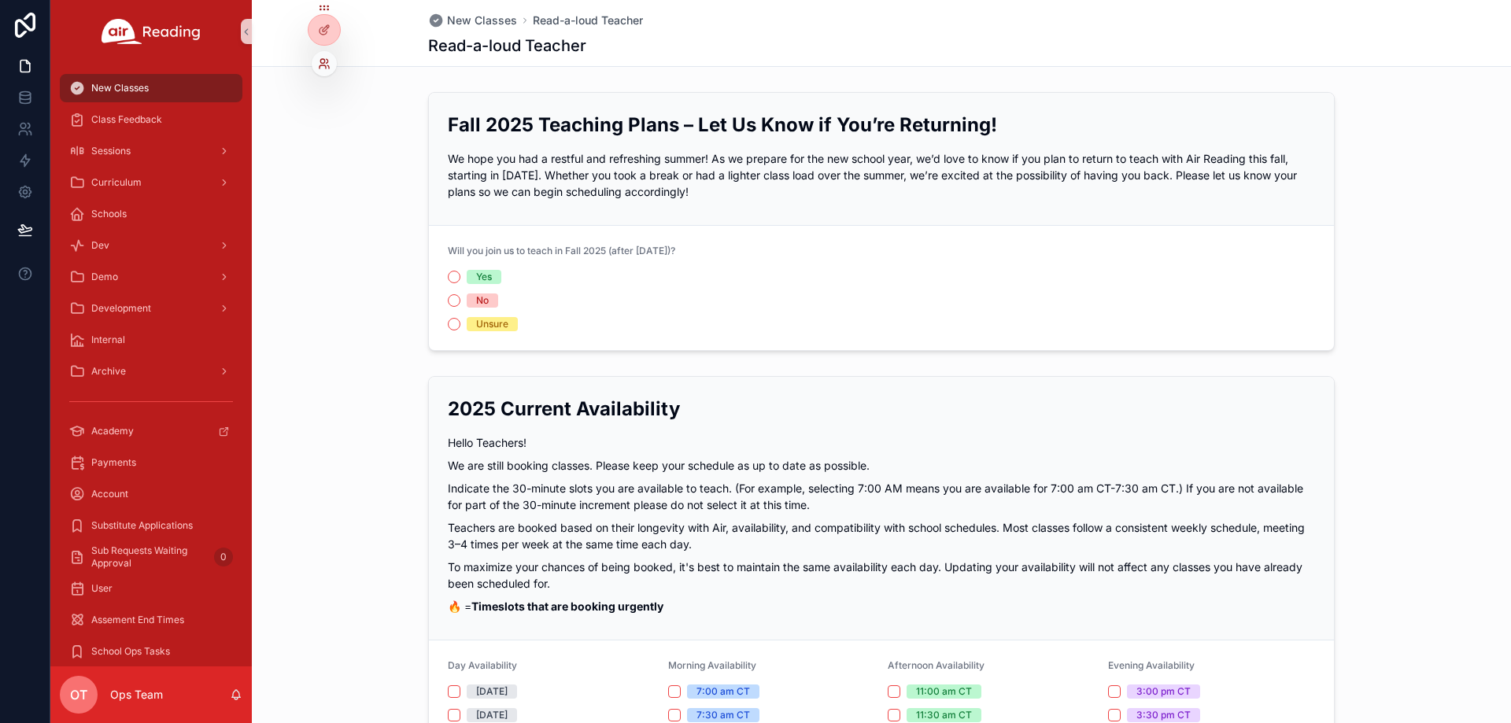
click at [323, 62] on icon at bounding box center [324, 63] width 13 height 13
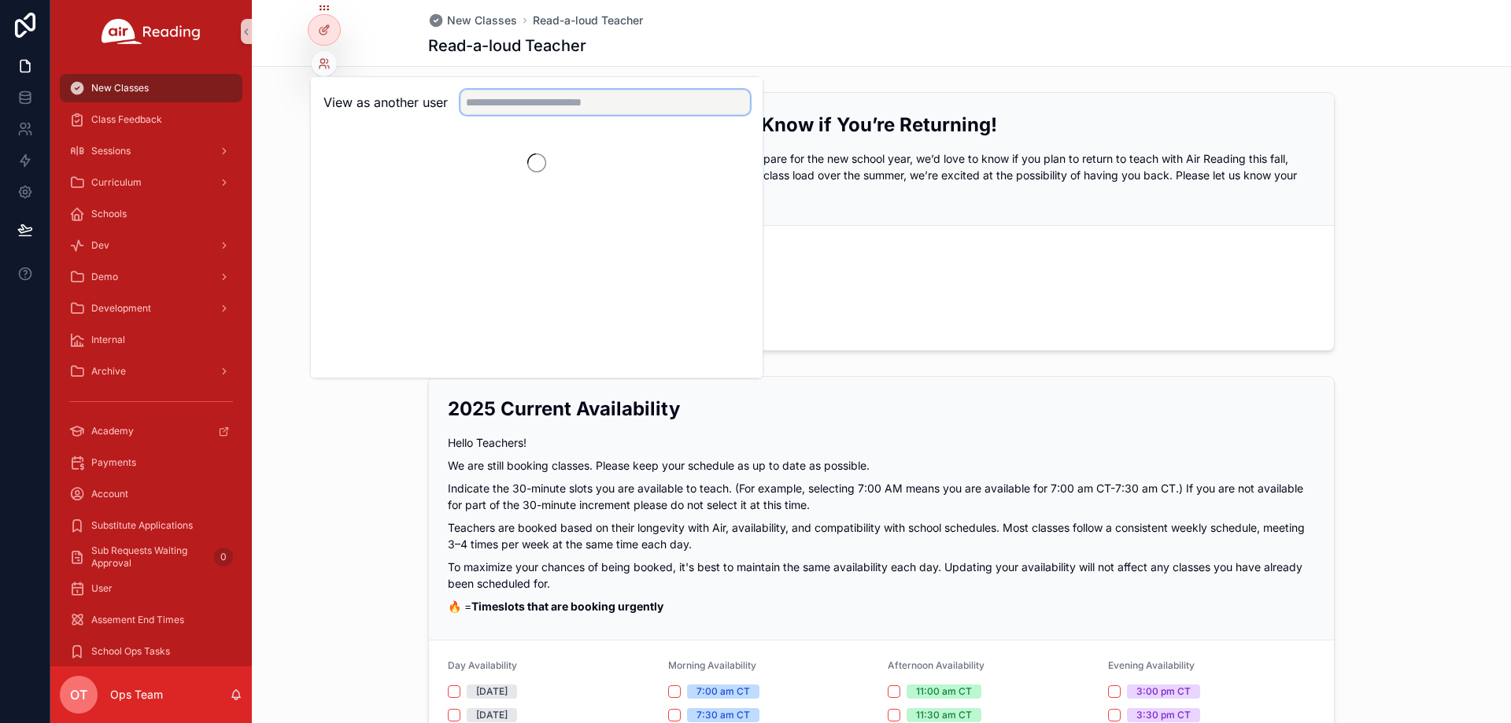
click at [491, 100] on input "text" at bounding box center [605, 102] width 290 height 25
paste input "**********"
type input "**********"
click at [732, 157] on button "Select" at bounding box center [729, 160] width 41 height 23
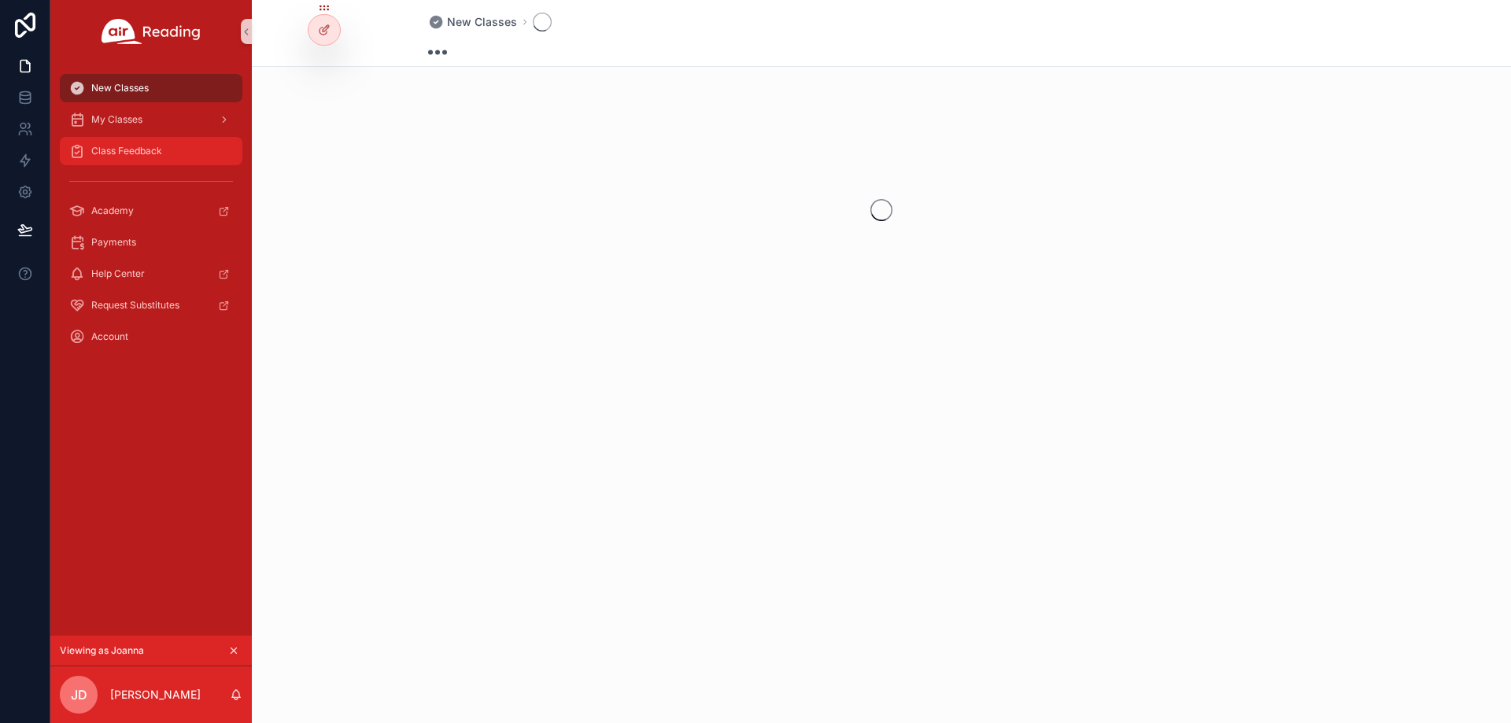
click at [166, 157] on div "Class Feedback" at bounding box center [151, 150] width 164 height 25
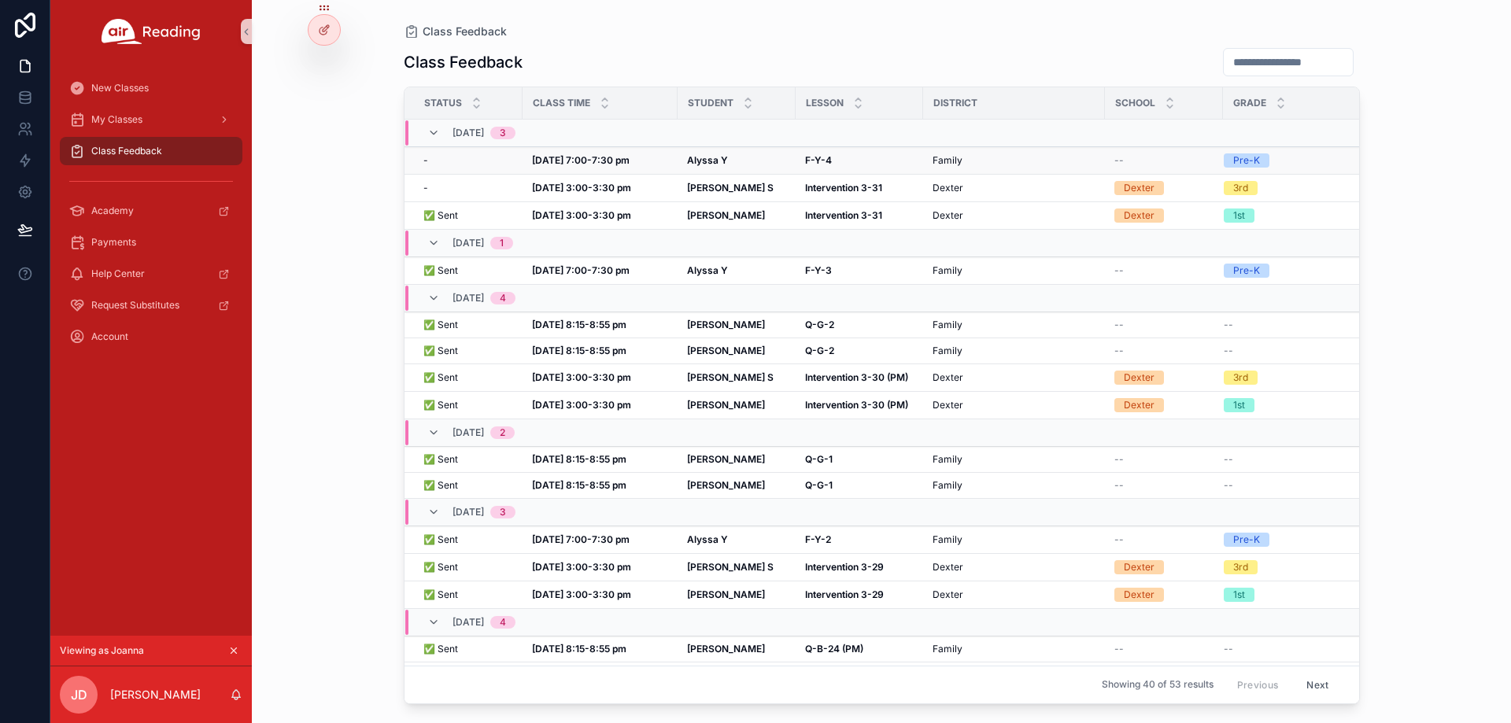
click at [600, 157] on strong "[DATE] 7:00-7:30 pm" at bounding box center [581, 160] width 98 height 12
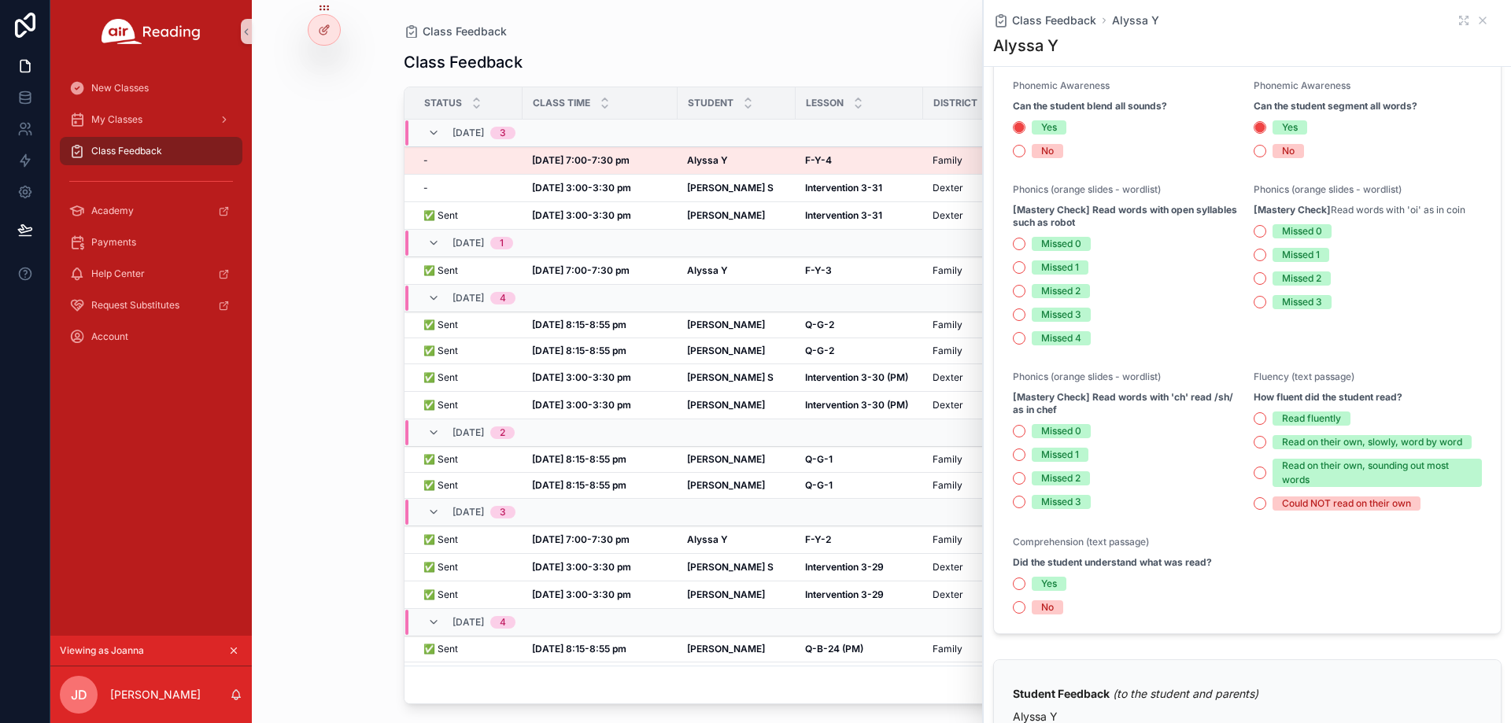
scroll to position [236, 0]
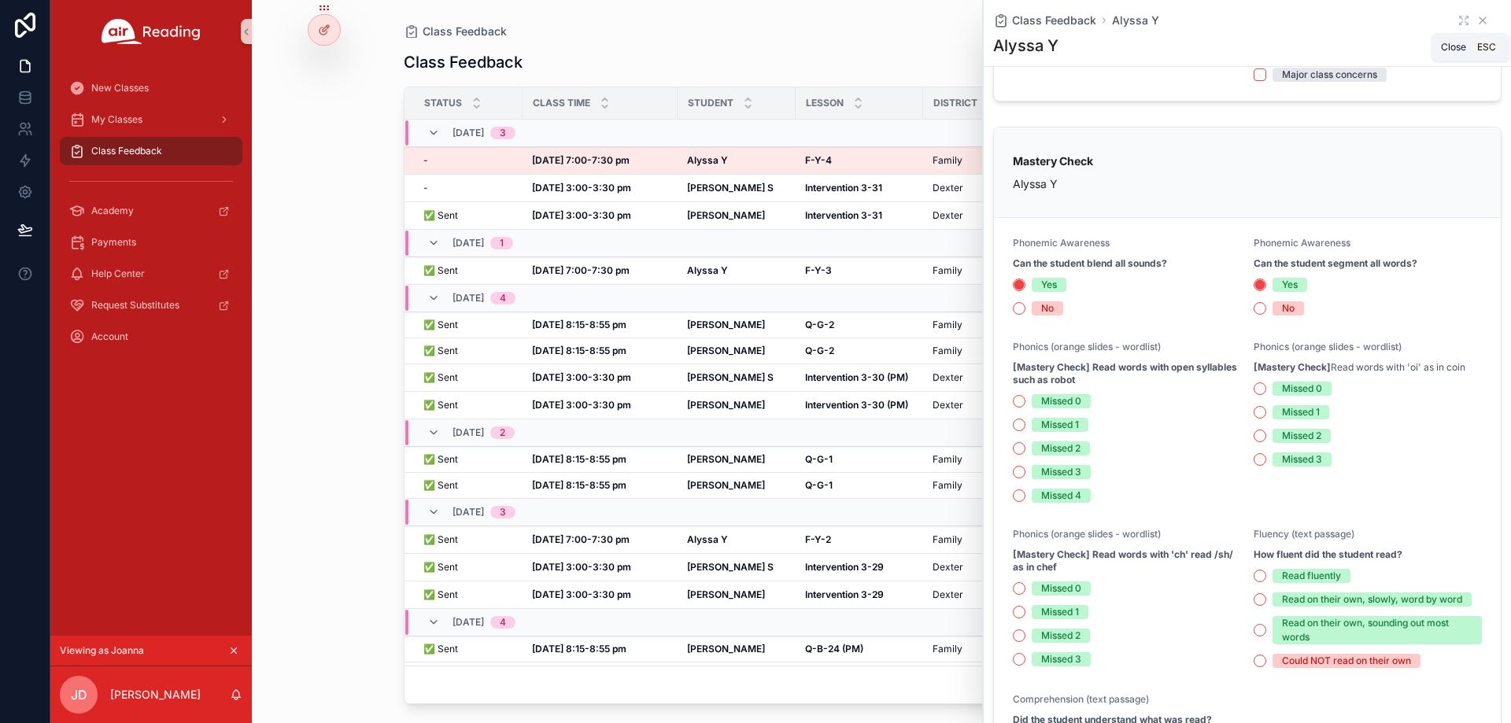
click at [1476, 17] on icon "scrollable content" at bounding box center [1482, 20] width 13 height 13
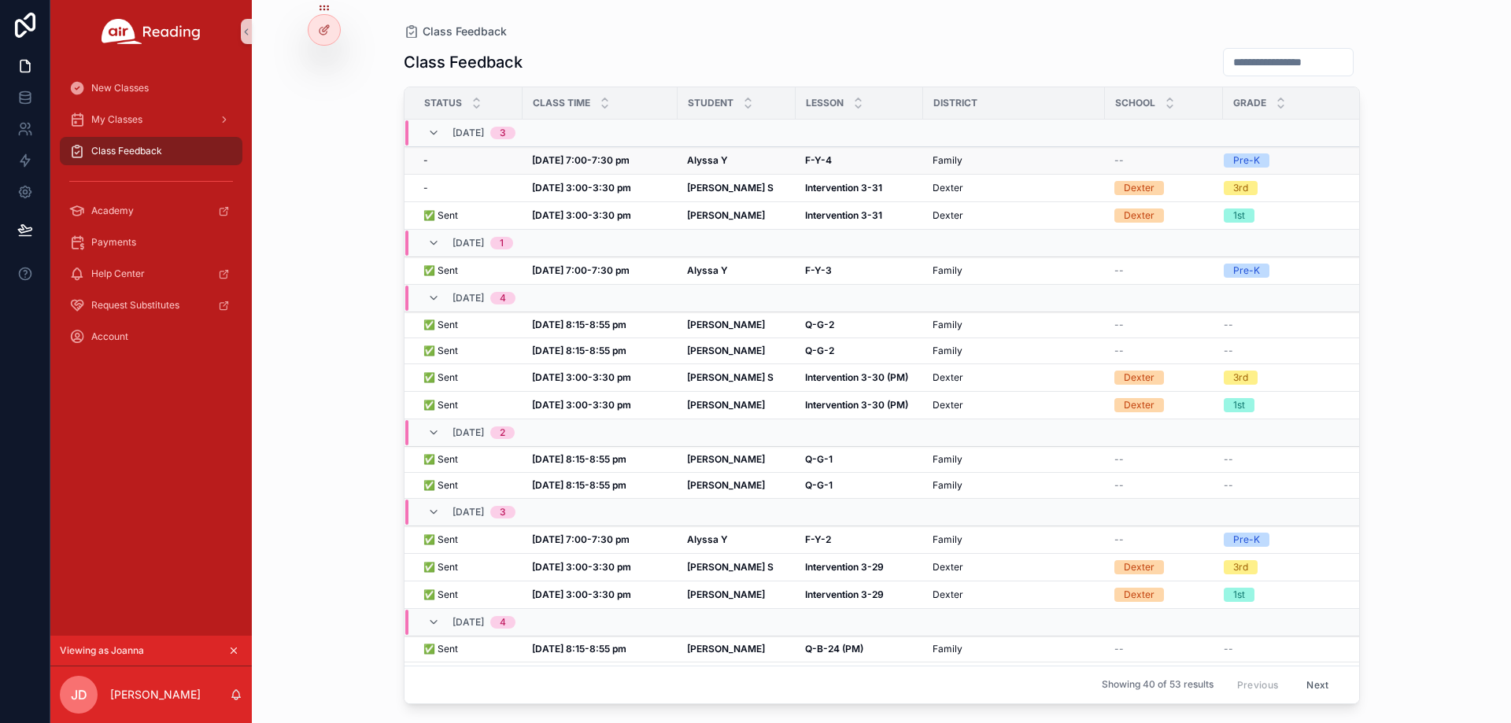
click at [611, 157] on strong "[DATE] 7:00-7:30 pm" at bounding box center [581, 160] width 98 height 12
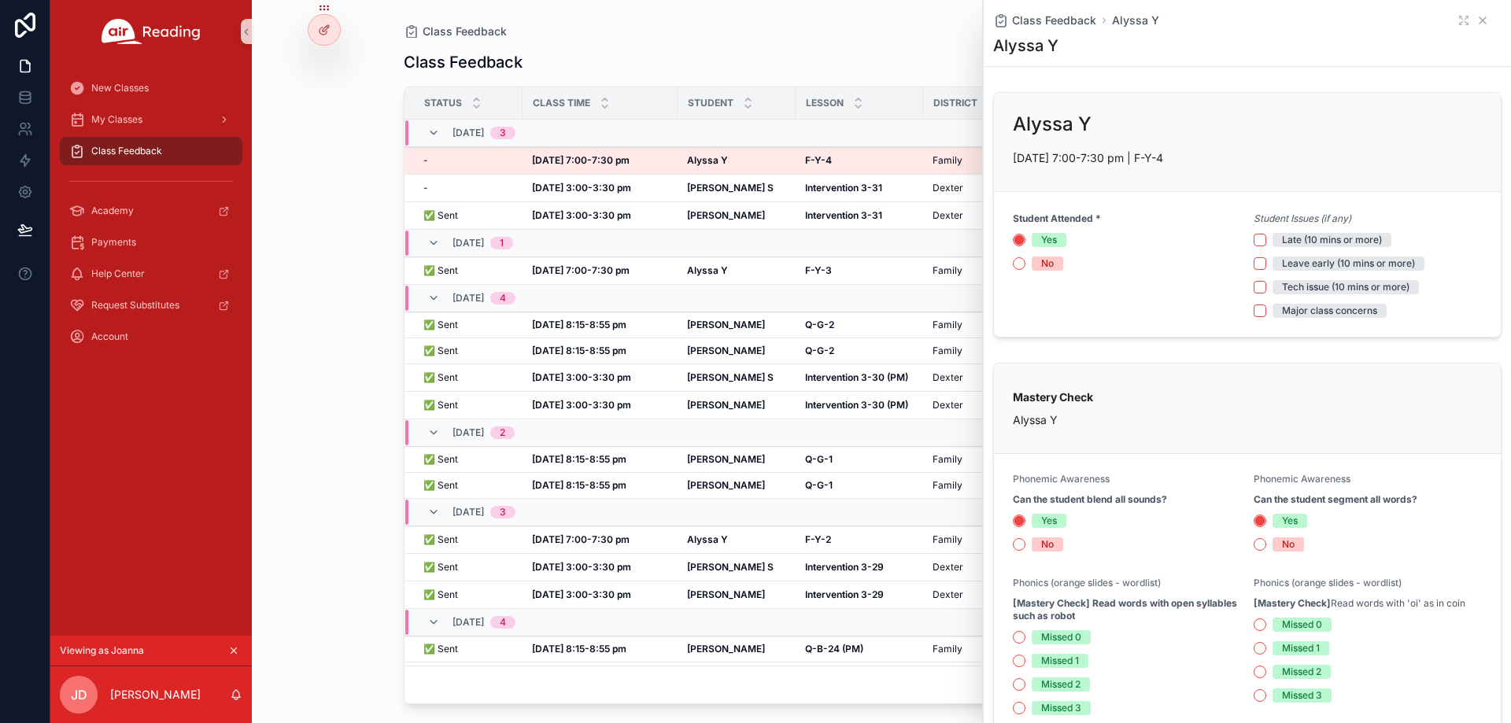
click at [1476, 17] on icon "scrollable content" at bounding box center [1482, 20] width 13 height 13
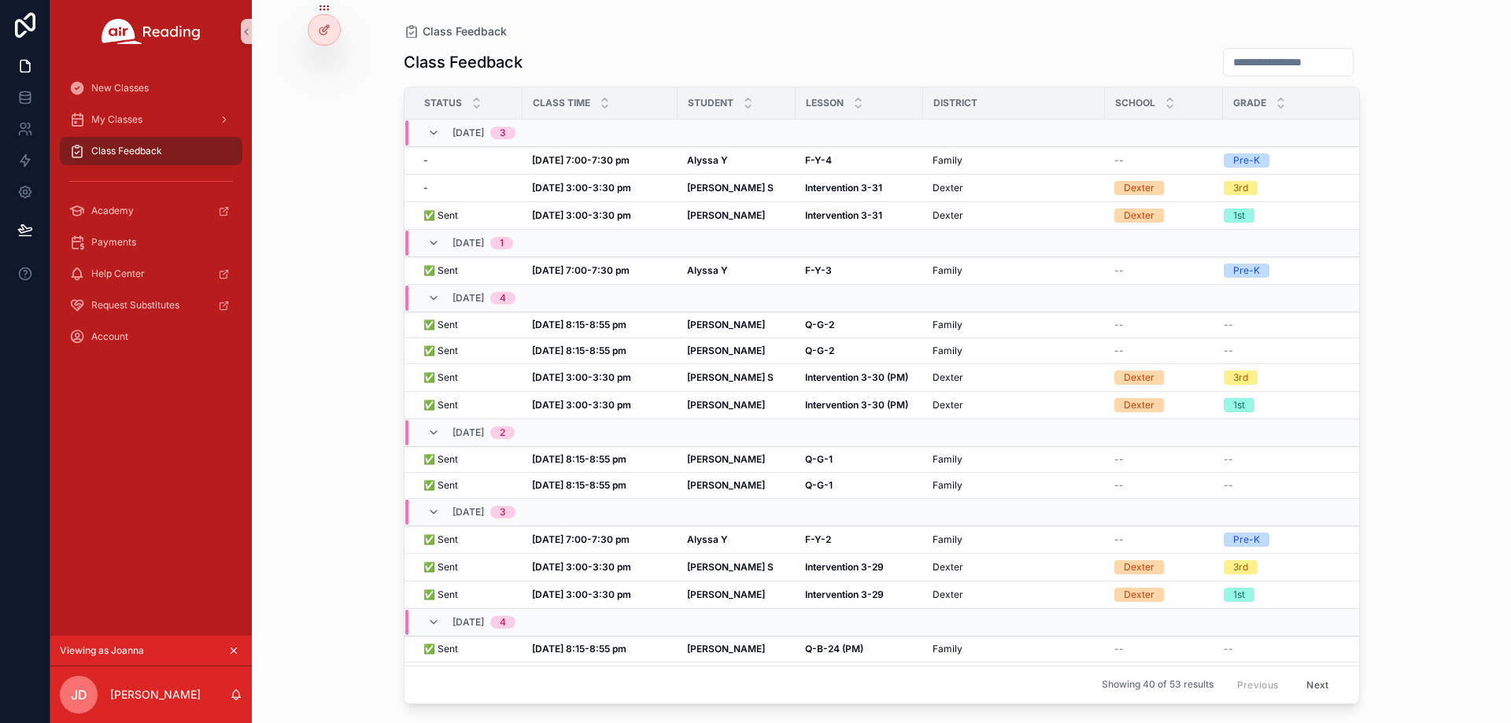
click at [345, 160] on div "Class Feedback Class Feedback Status Class Time Student [GEOGRAPHIC_DATA] Grade…" at bounding box center [881, 361] width 1259 height 723
click at [694, 160] on strong "Alyssa Y" at bounding box center [707, 160] width 41 height 12
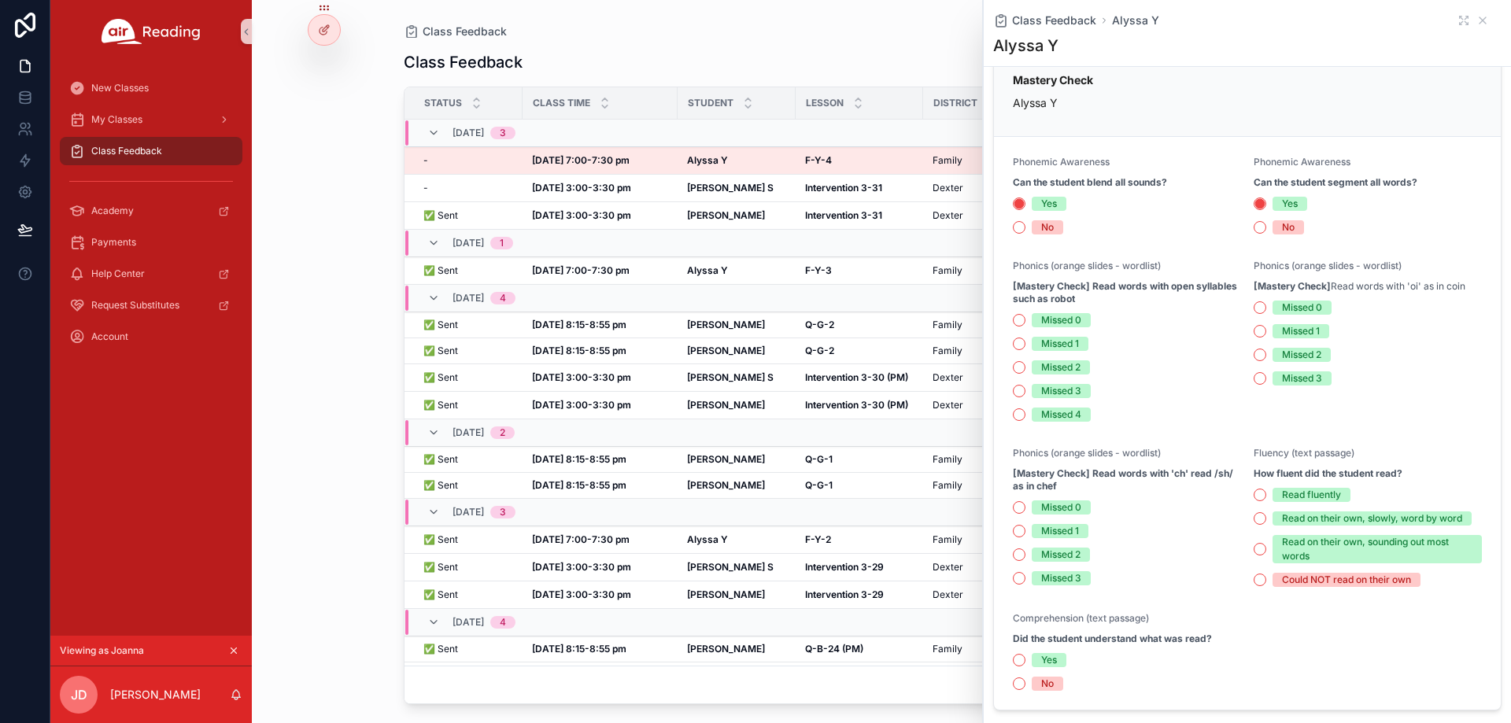
scroll to position [312, 0]
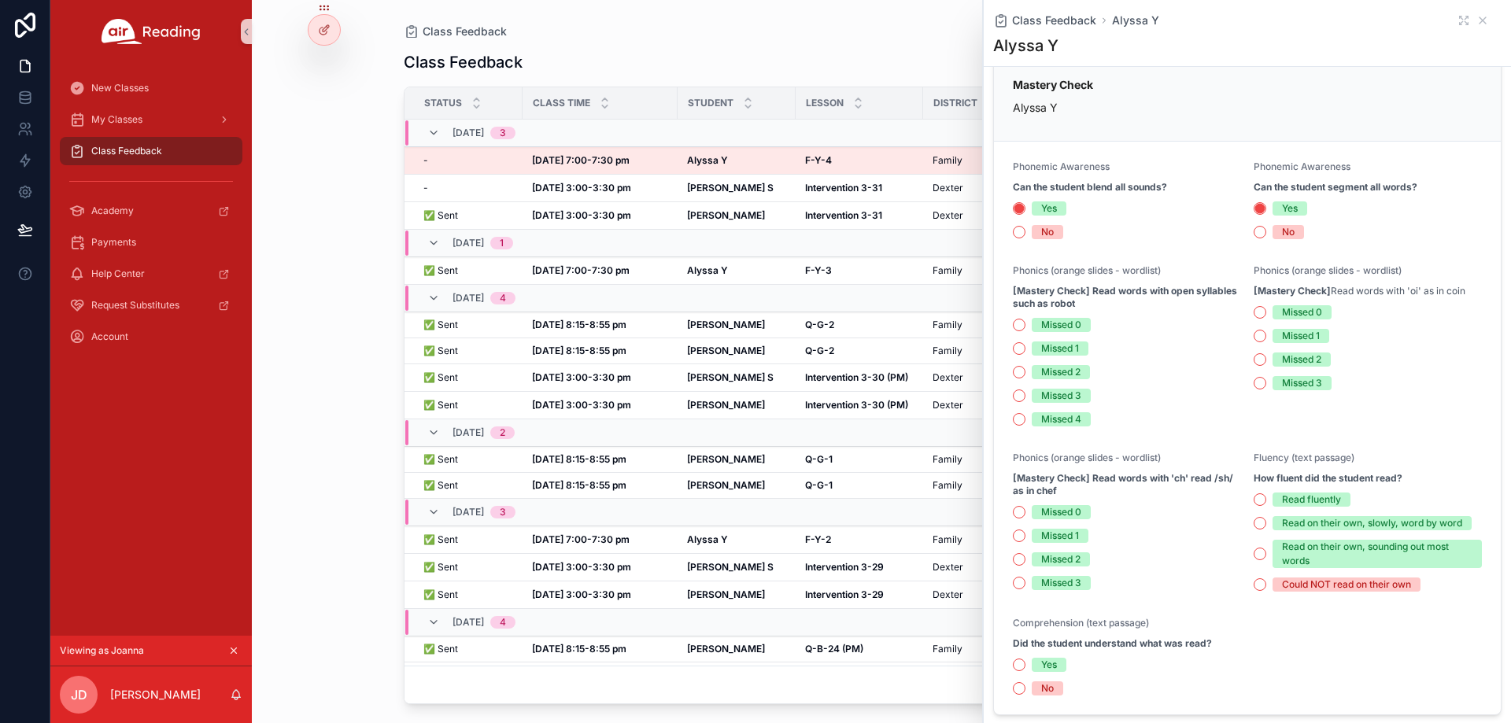
click at [330, 149] on div "Class Feedback Class Feedback Status Class Time Student [GEOGRAPHIC_DATA] Grade…" at bounding box center [881, 361] width 1259 height 723
click at [1476, 17] on icon "scrollable content" at bounding box center [1482, 20] width 13 height 13
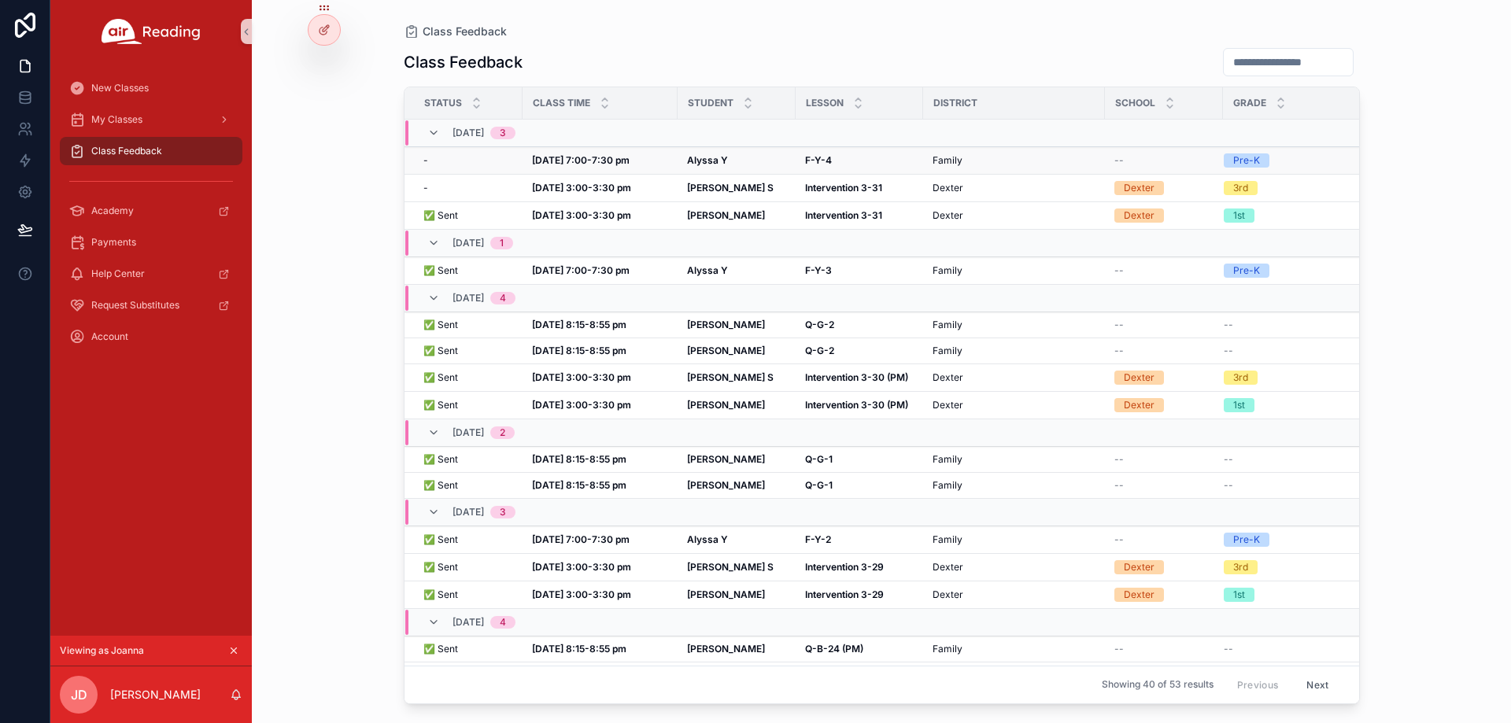
click at [696, 158] on strong "Alyssa Y" at bounding box center [707, 160] width 41 height 12
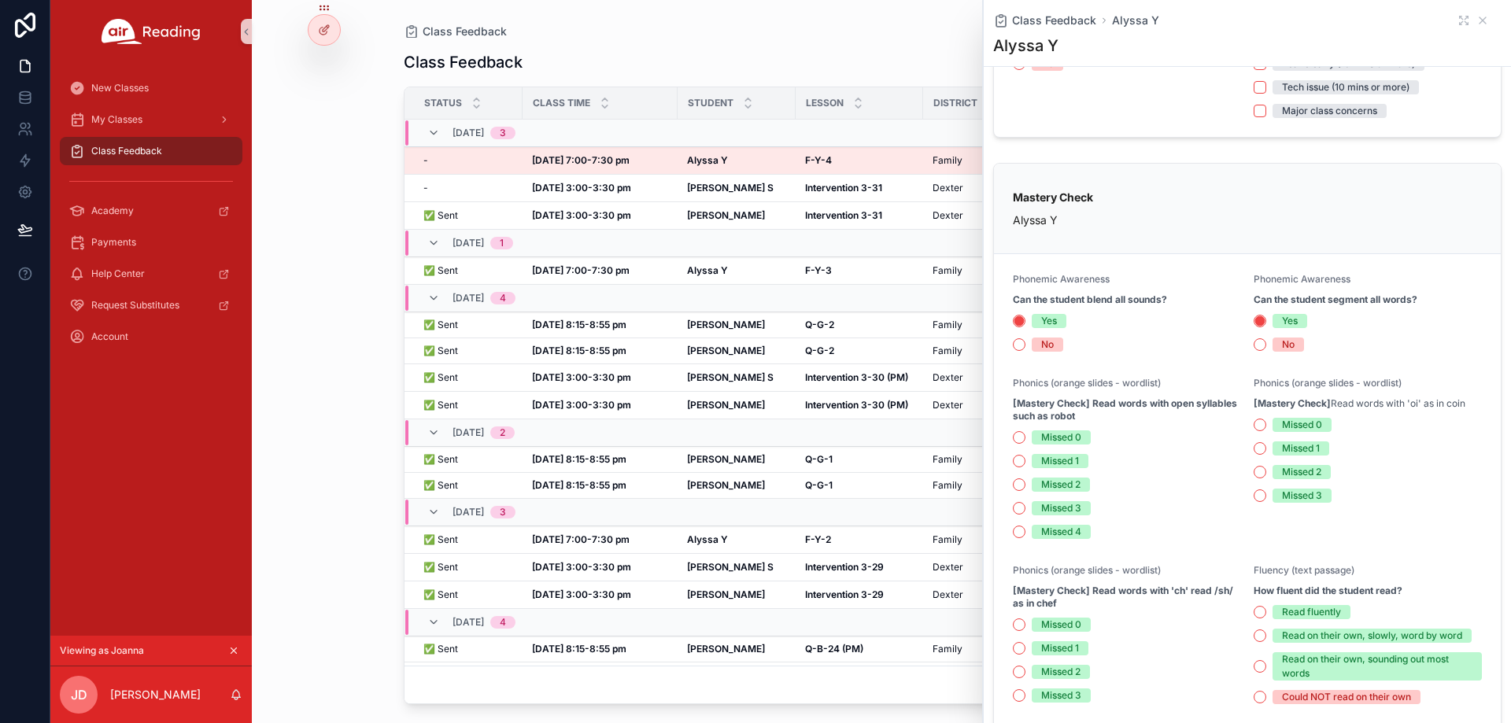
scroll to position [236, 0]
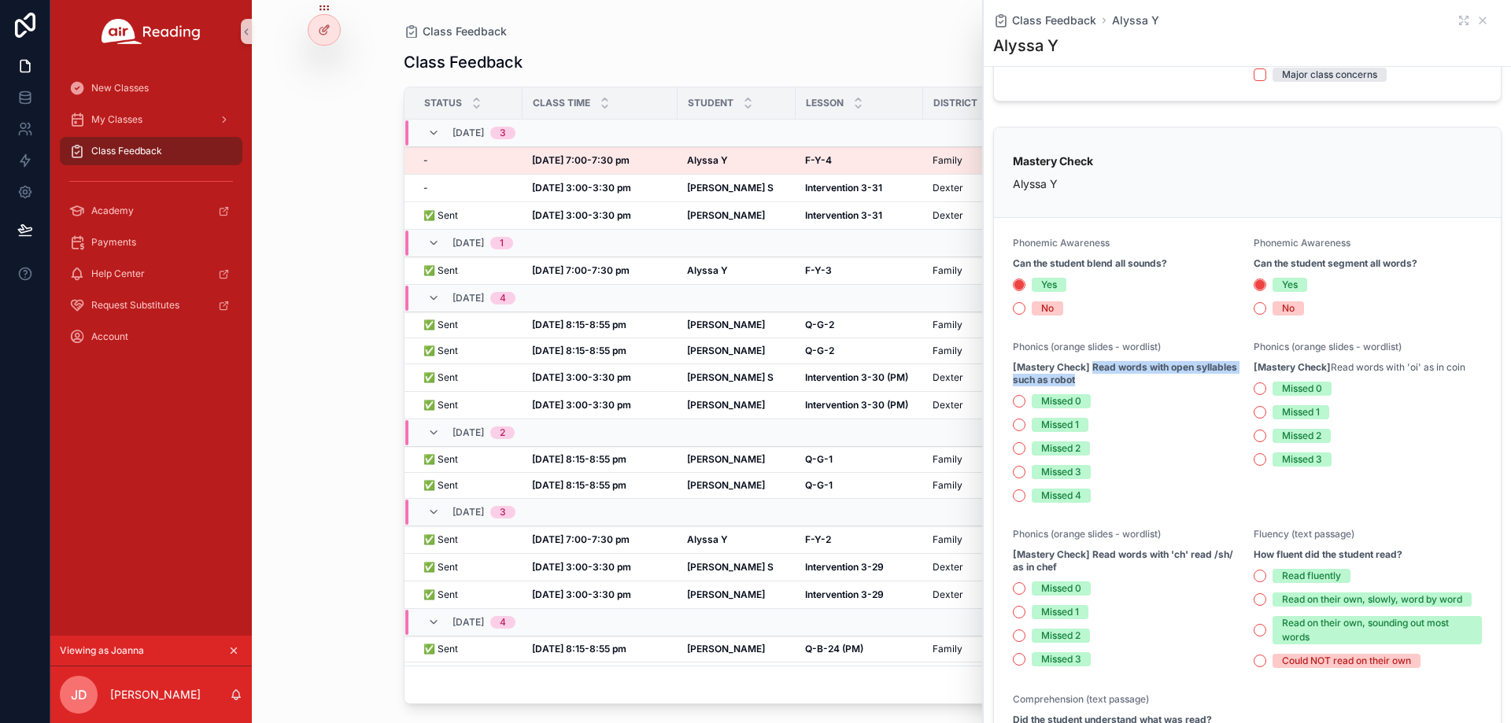
drag, startPoint x: 1094, startPoint y: 368, endPoint x: 1120, endPoint y: 375, distance: 26.9
click at [1120, 375] on strong "[Mastery Check] Read words with open syllables such as robot" at bounding box center [1127, 373] width 228 height 25
click at [1146, 377] on strong "[Mastery Check] Read words with open syllables such as robot" at bounding box center [1127, 373] width 228 height 25
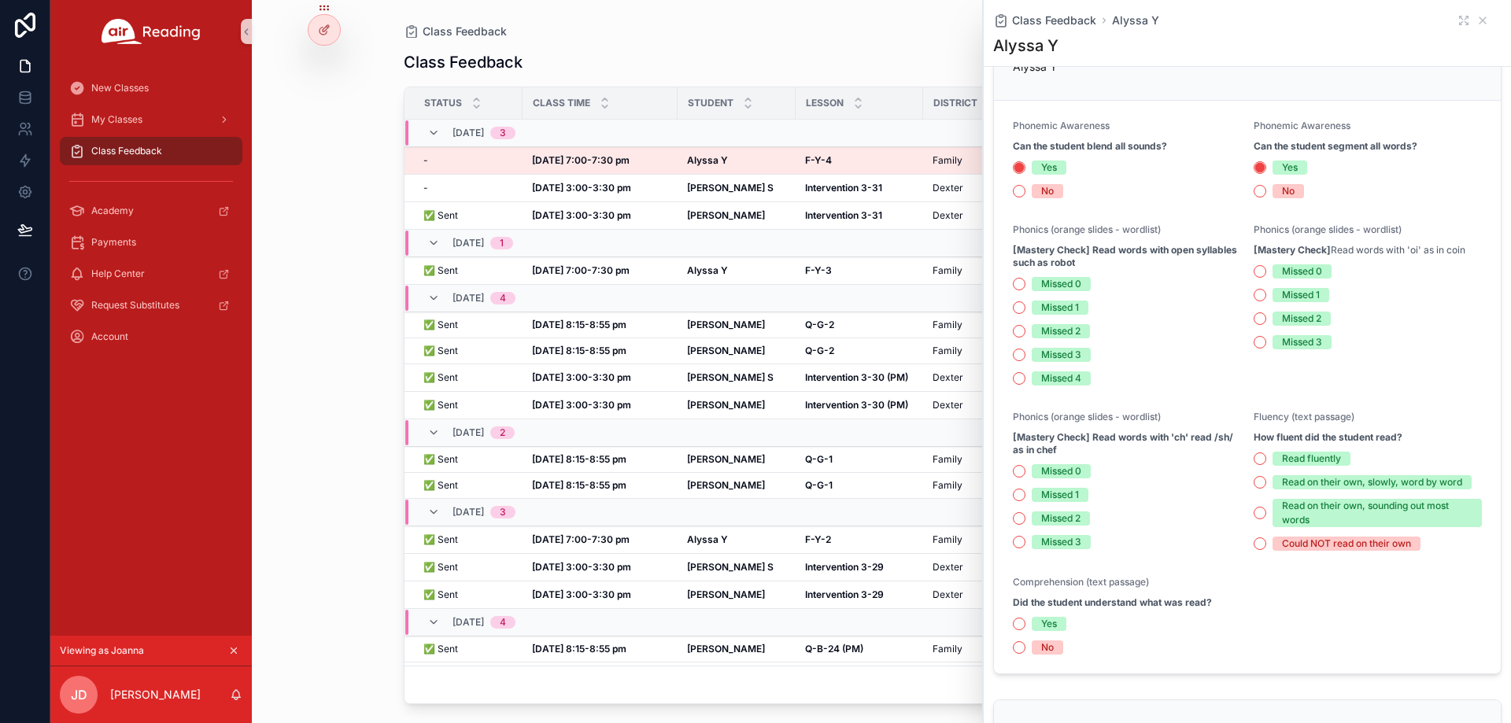
scroll to position [315, 0]
